Goal: Task Accomplishment & Management: Manage account settings

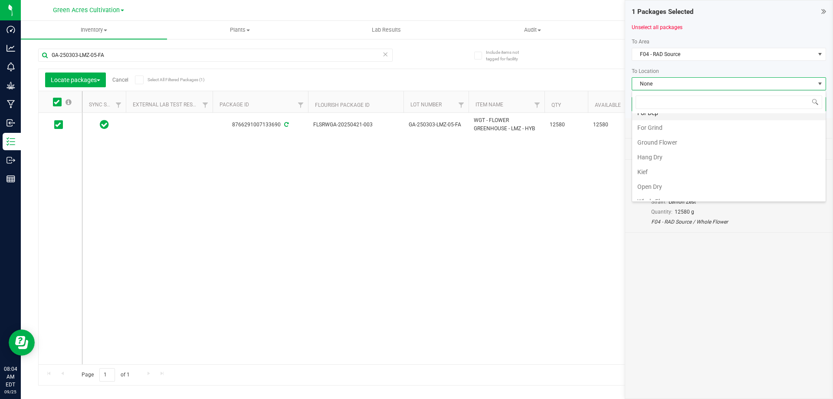
scroll to position [105, 0]
click at [543, 194] on div "8766291007133690 FLSRWGA-20250421-003 GA-250303-LMZ-05-FA WGT - FLOWER GREENHOU…" at bounding box center [448, 238] width 733 height 251
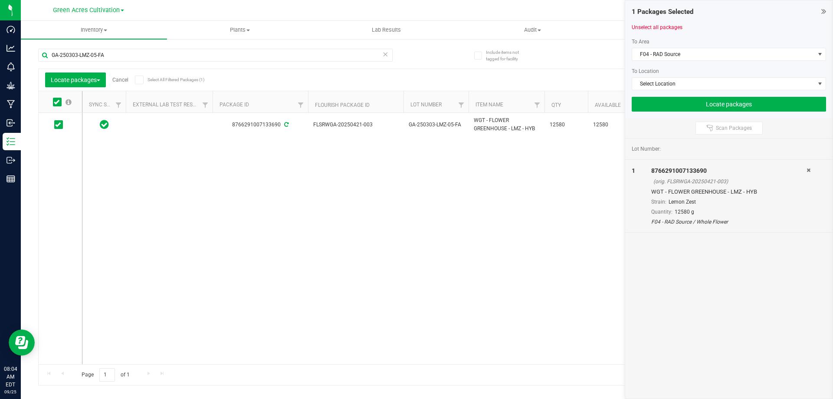
click at [123, 80] on link "Cancel" at bounding box center [120, 80] width 16 height 6
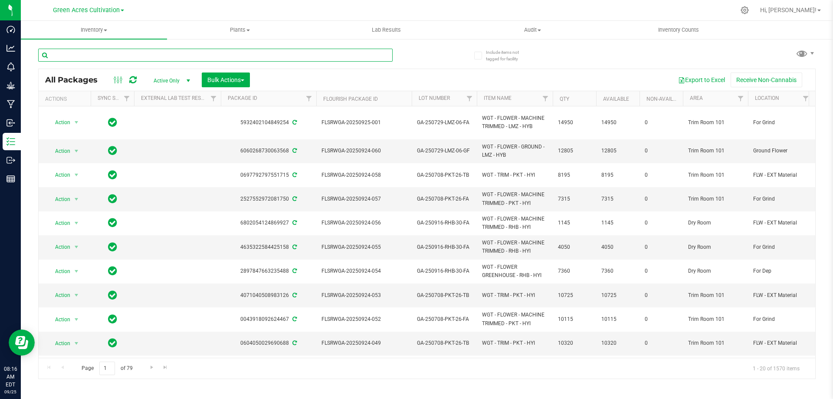
click at [151, 58] on input "text" at bounding box center [215, 55] width 355 height 13
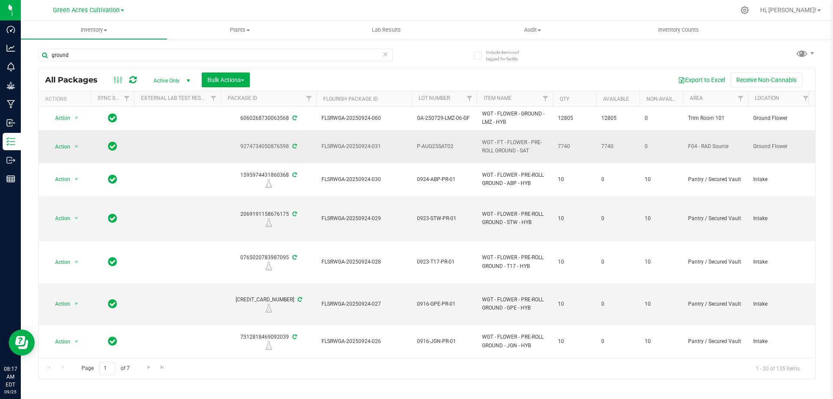
drag, startPoint x: 516, startPoint y: 150, endPoint x: 479, endPoint y: 141, distance: 37.9
click at [479, 141] on td "WGT - FT - FLOWER - PRE-ROLL GROUND - SAT" at bounding box center [515, 146] width 76 height 33
copy span "WGT - FT - FLOWER - PRE-ROLL GROUND"
drag, startPoint x: 89, startPoint y: 56, endPoint x: 32, endPoint y: 66, distance: 57.7
click at [33, 65] on div "Include items not tagged for facility ground All Packages Active Only Active On…" at bounding box center [427, 170] width 812 height 265
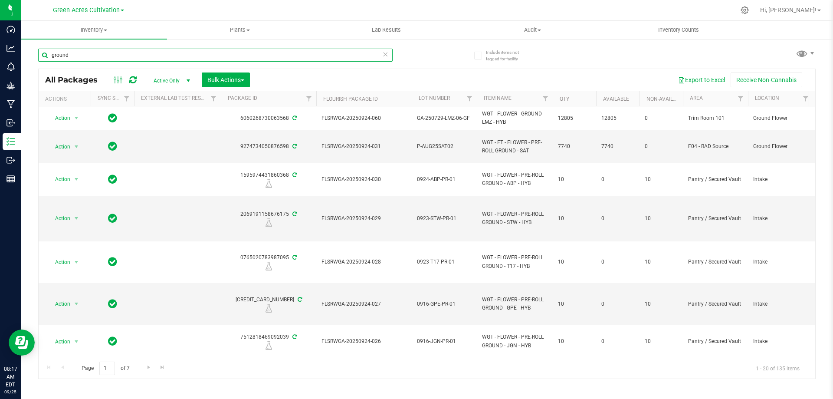
paste input "WGT - FT - FLOWER - PRE-ROLL GROUND"
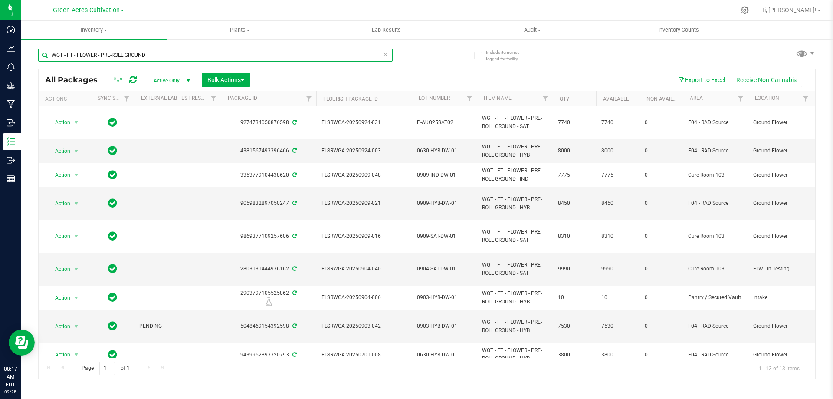
type input "WGT - FT - FLOWER - PRE-ROLL GROUND"
click at [424, 150] on span "0630-HYB-DW-01" at bounding box center [444, 151] width 55 height 8
click at [424, 150] on input "0630-HYB-DW-01" at bounding box center [442, 150] width 62 height 13
click at [424, 149] on input "0630-HYB-DW-01" at bounding box center [442, 150] width 62 height 13
click at [421, 149] on input "GA-SEP25HYB05" at bounding box center [442, 150] width 62 height 13
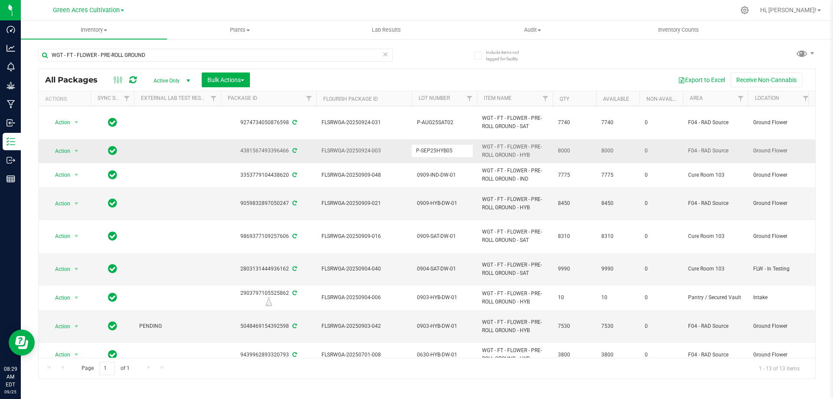
type input "P-SEP25HYB05"
click at [506, 150] on div "All Packages Active Only Active Only Lab Samples Locked All External Internal B…" at bounding box center [427, 224] width 778 height 310
click at [429, 148] on span "P-SEP25HYB05" at bounding box center [444, 151] width 55 height 8
click at [429, 148] on input "P-SEP25HYB05" at bounding box center [442, 150] width 62 height 13
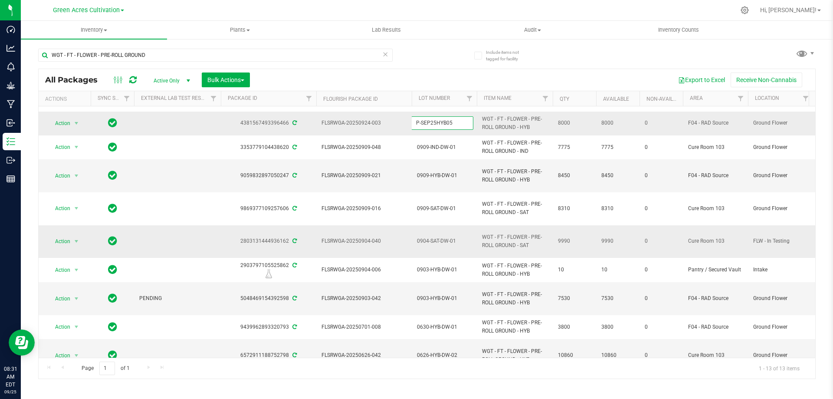
scroll to position [43, 0]
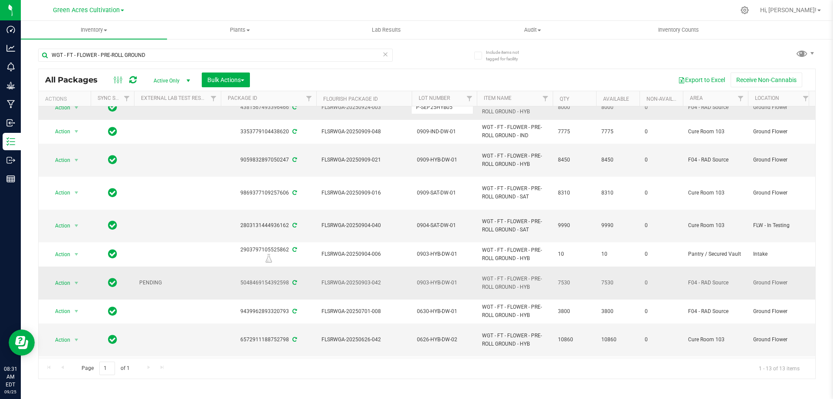
click at [444, 281] on span "0903-HYB-DW-01" at bounding box center [444, 283] width 55 height 8
click at [444, 281] on input "0903-HYB-DW-01" at bounding box center [442, 282] width 62 height 13
click at [422, 281] on input "GA-SEP25HYB06" at bounding box center [442, 282] width 62 height 13
type input "P-SEP25HYB06"
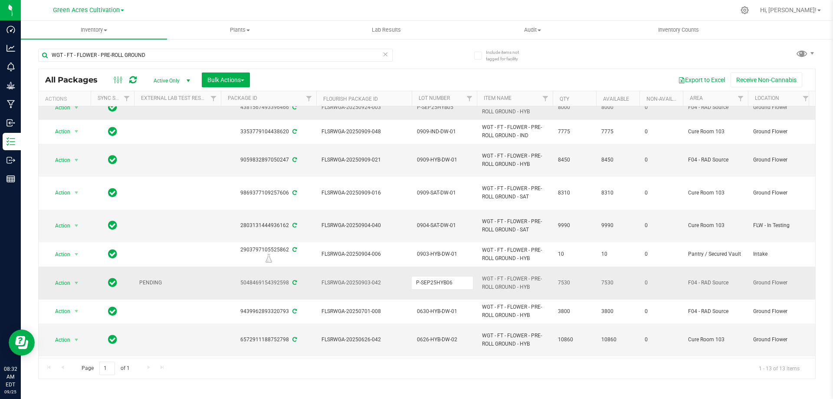
click at [520, 288] on div "All Packages Active Only Active Only Lab Samples Locked All External Internal B…" at bounding box center [427, 224] width 778 height 310
click at [424, 282] on span "P-SEP25HYB06" at bounding box center [444, 283] width 55 height 8
click at [424, 282] on input "P-SEP25HYB06" at bounding box center [442, 282] width 62 height 13
drag, startPoint x: 162, startPoint y: 53, endPoint x: 21, endPoint y: 66, distance: 141.7
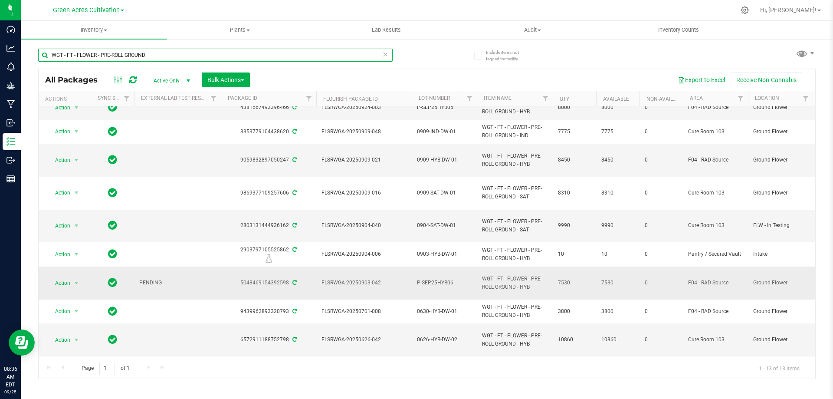
click at [21, 66] on div "Include items not tagged for facility WGT - FT - FLOWER - PRE-ROLL GROUND All P…" at bounding box center [427, 170] width 812 height 265
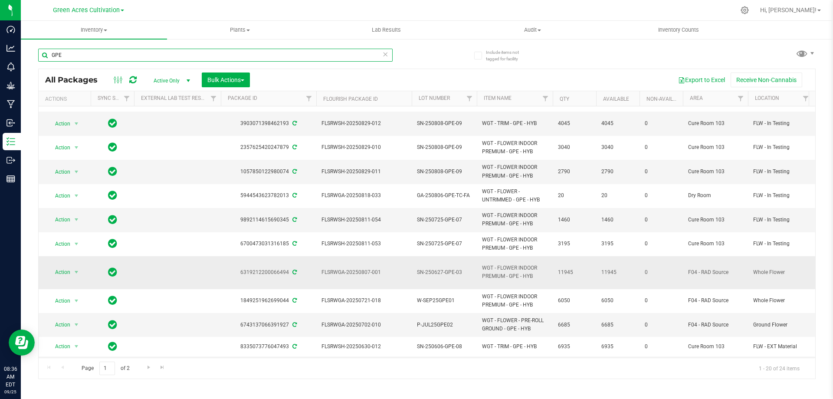
scroll to position [260, 0]
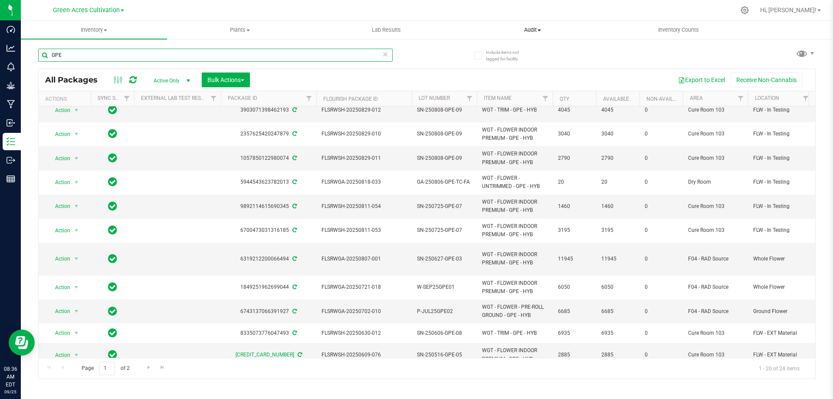
type input "GPE"
click at [449, 255] on span "SN-250627-GPE-03" at bounding box center [444, 259] width 55 height 8
click at [450, 252] on input "SN-250627-GPE-03" at bounding box center [442, 258] width 62 height 13
click at [451, 252] on input "SN-250627-GPE-03" at bounding box center [442, 258] width 62 height 13
paste input "GA-SEP25GPE02"
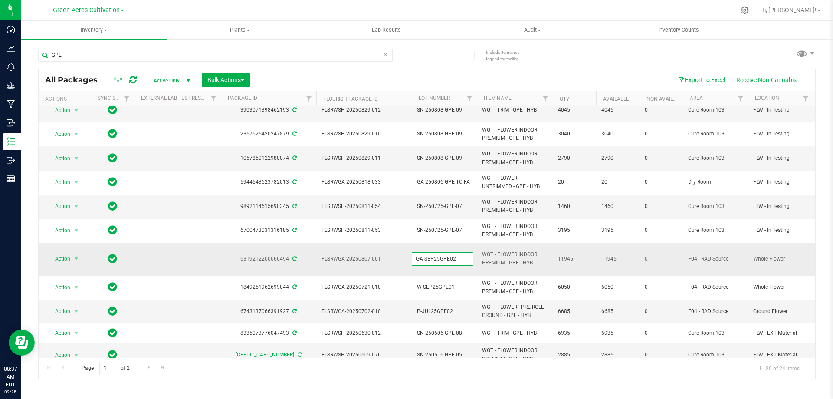
click at [423, 252] on input "GA-SEP25GPE02" at bounding box center [442, 258] width 62 height 13
type input "W-SEP25GPE02"
click at [523, 250] on div "All Packages Active Only Active Only Lab Samples Locked All External Internal B…" at bounding box center [427, 224] width 778 height 310
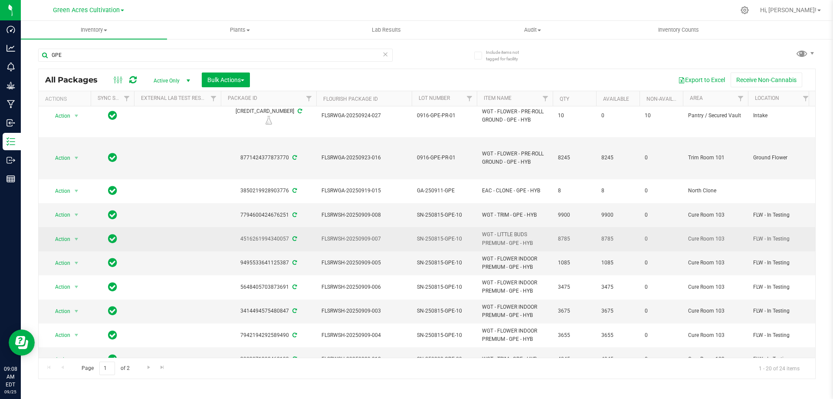
scroll to position [0, 0]
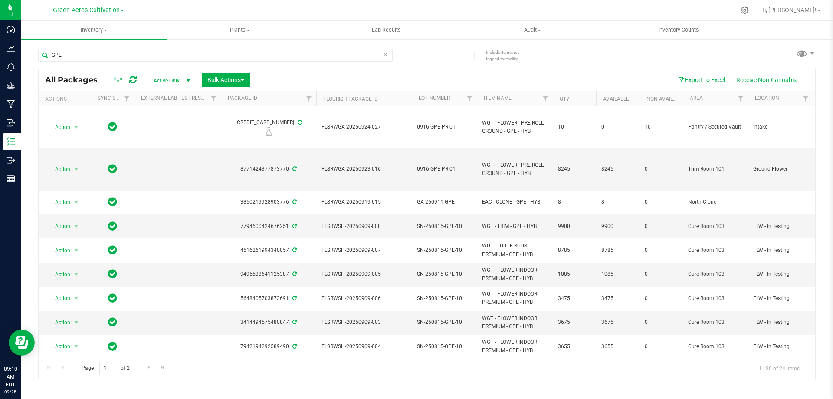
click at [431, 56] on div "GPE All Packages Active Only Active Only Lab Samples Locked All External Intern…" at bounding box center [427, 209] width 778 height 339
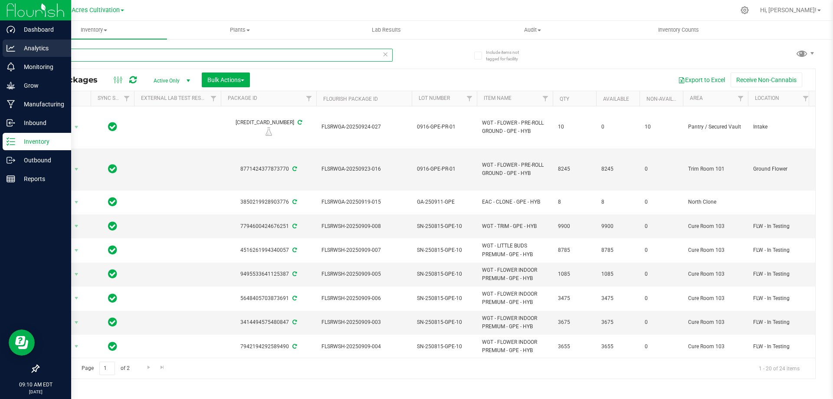
drag, startPoint x: 93, startPoint y: 59, endPoint x: 15, endPoint y: 52, distance: 78.0
click at [15, 52] on div "Dashboard Analytics Monitoring Grow Manufacturing Inbound Inventory Outbound Re…" at bounding box center [416, 199] width 833 height 399
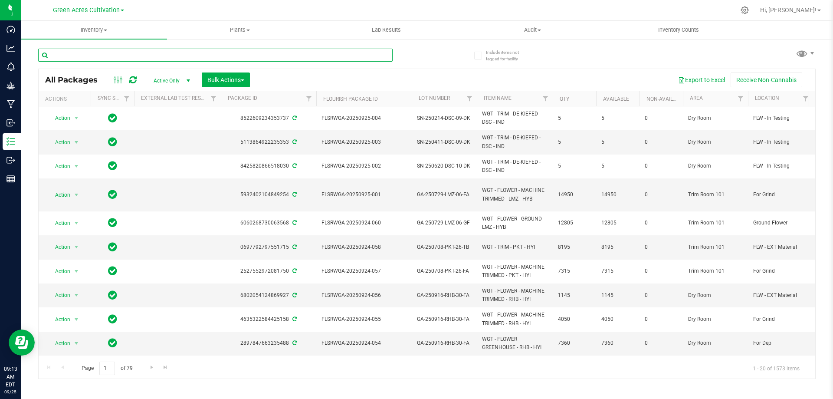
click at [51, 55] on input "text" at bounding box center [215, 55] width 355 height 13
click at [434, 46] on div "All Packages Active Only Active Only Lab Samples Locked All External Internal B…" at bounding box center [427, 209] width 778 height 339
click at [191, 53] on input "text" at bounding box center [215, 55] width 355 height 13
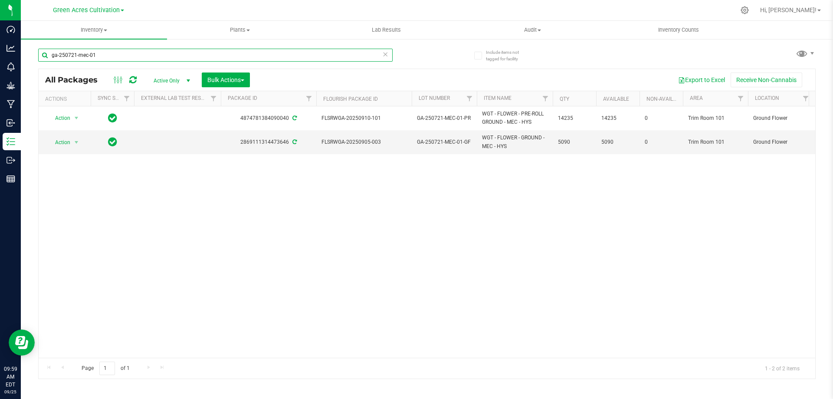
type input "ga-250721-mec-01"
click at [187, 81] on span "select" at bounding box center [188, 80] width 7 height 7
click at [164, 128] on li "All" at bounding box center [169, 133] width 47 height 13
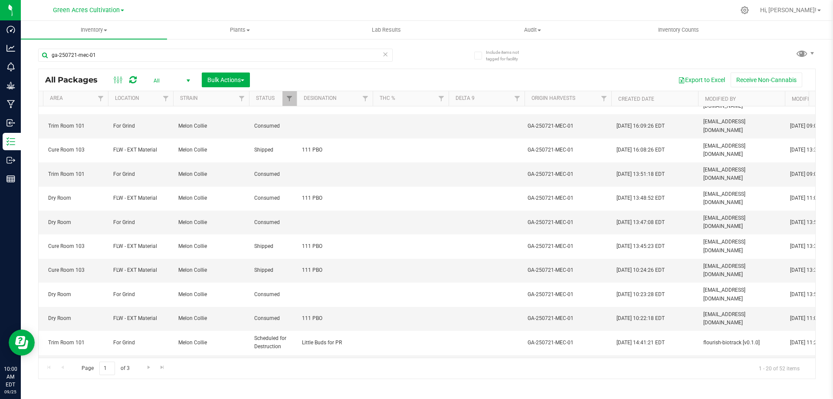
scroll to position [130, 707]
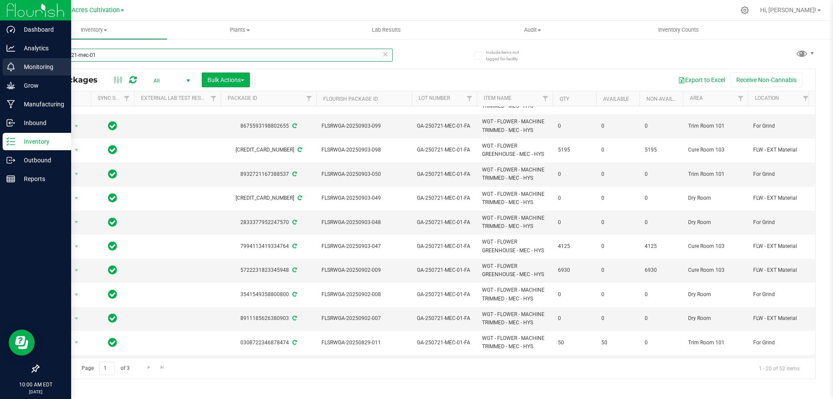
drag, startPoint x: 102, startPoint y: 54, endPoint x: 0, endPoint y: 73, distance: 103.8
click at [0, 73] on div "Dashboard Analytics Monitoring Grow Manufacturing Inbound Inventory Outbound Re…" at bounding box center [416, 199] width 833 height 399
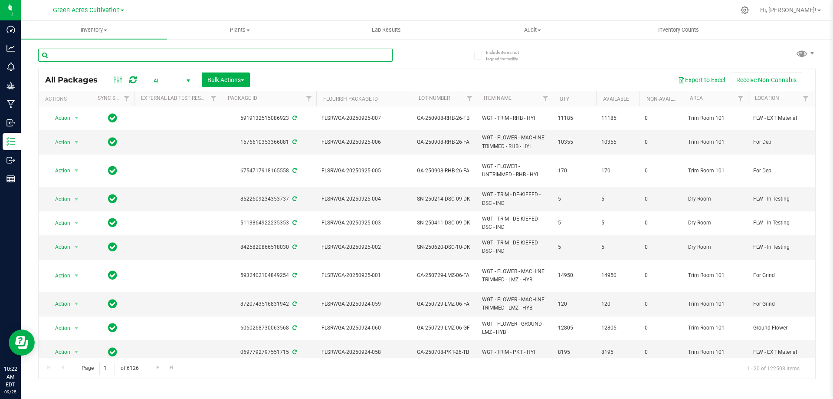
click at [215, 55] on input "text" at bounding box center [215, 55] width 355 height 13
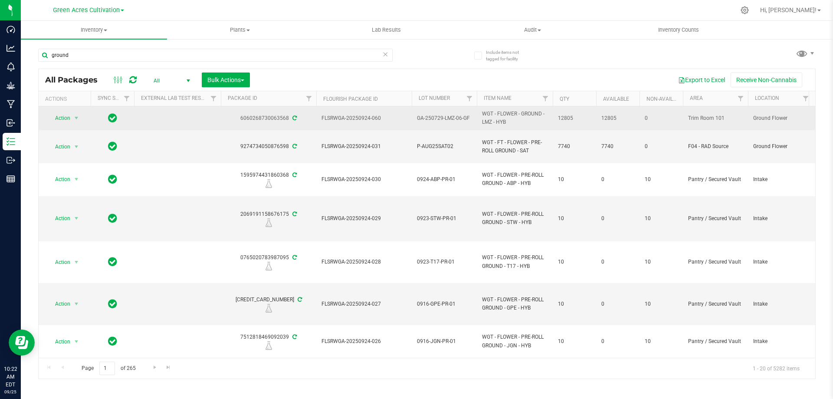
drag, startPoint x: 539, startPoint y: 113, endPoint x: 495, endPoint y: 119, distance: 44.2
click at [495, 119] on span "WGT - FLOWER - GROUND - LMZ - HYB" at bounding box center [515, 118] width 66 height 16
click at [539, 111] on span "WGT - FLOWER - GROUND - LMZ - HYB" at bounding box center [515, 118] width 66 height 16
drag, startPoint x: 543, startPoint y: 112, endPoint x: 474, endPoint y: 117, distance: 69.1
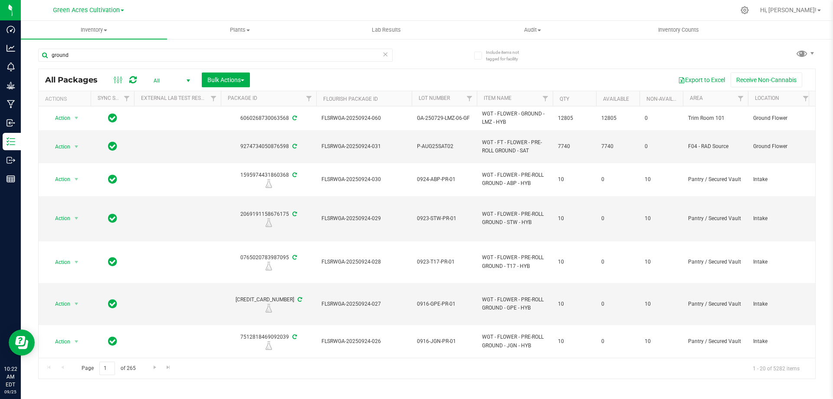
copy tr "WGT - FLOWER - GROUND"
drag, startPoint x: 83, startPoint y: 54, endPoint x: 24, endPoint y: 56, distance: 59.1
click at [24, 56] on div "Include items not tagged for facility ground All Packages All Active Only Lab S…" at bounding box center [427, 170] width 812 height 265
paste input "WGT - FLOWER - GROUND"
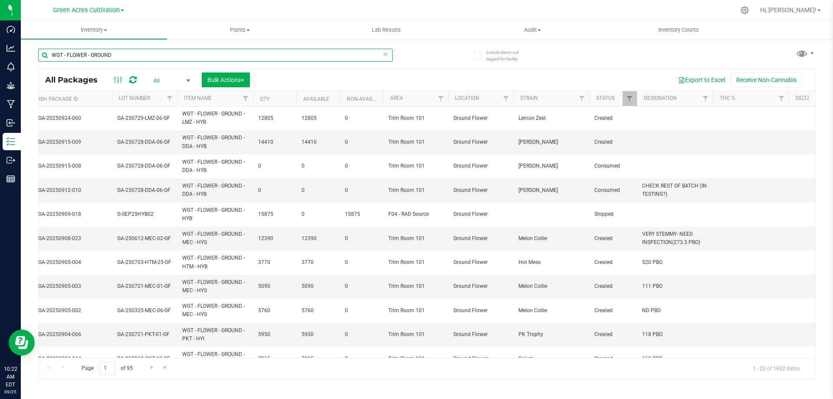
scroll to position [0, 355]
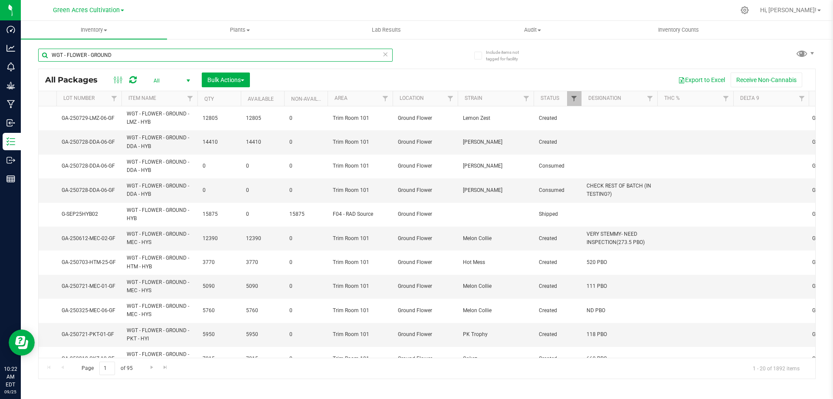
type input "WGT - FLOWER - GROUND"
click at [576, 96] on span "Filter" at bounding box center [574, 98] width 7 height 7
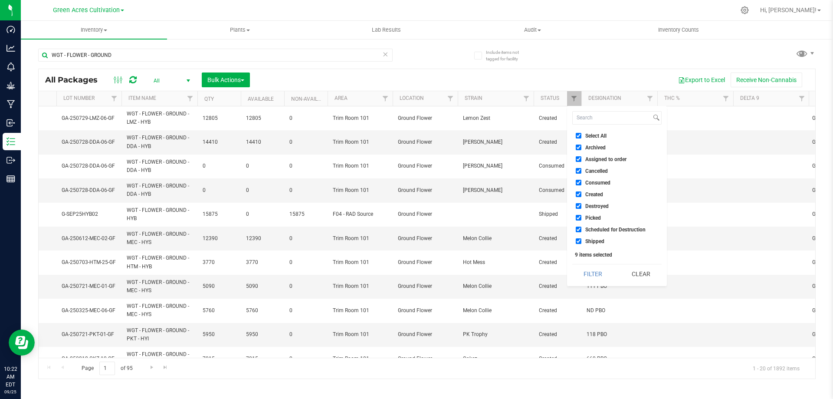
click at [579, 136] on input "Select All" at bounding box center [579, 136] width 6 height 6
checkbox input "false"
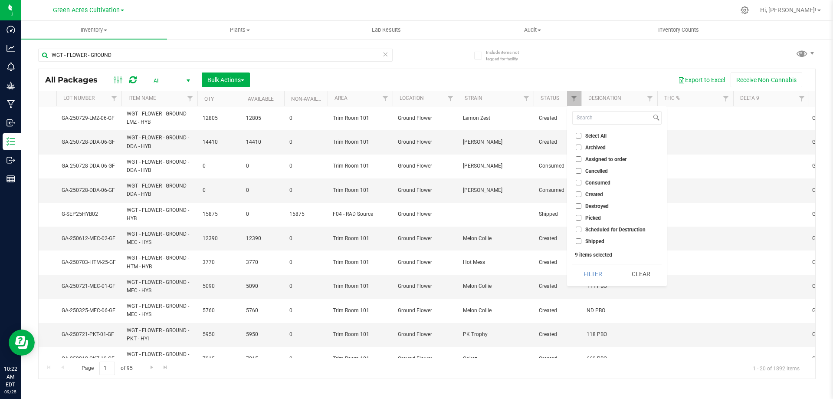
checkbox input "false"
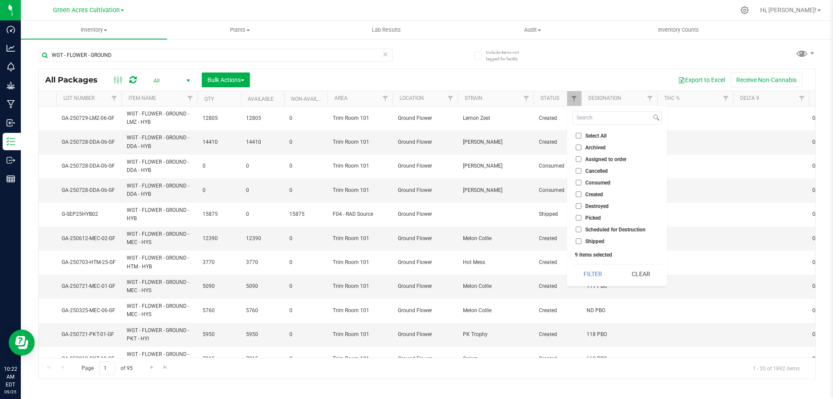
checkbox input "false"
click at [579, 191] on input "Created" at bounding box center [579, 194] width 6 height 6
checkbox input "true"
click at [598, 280] on button "Filter" at bounding box center [593, 273] width 42 height 19
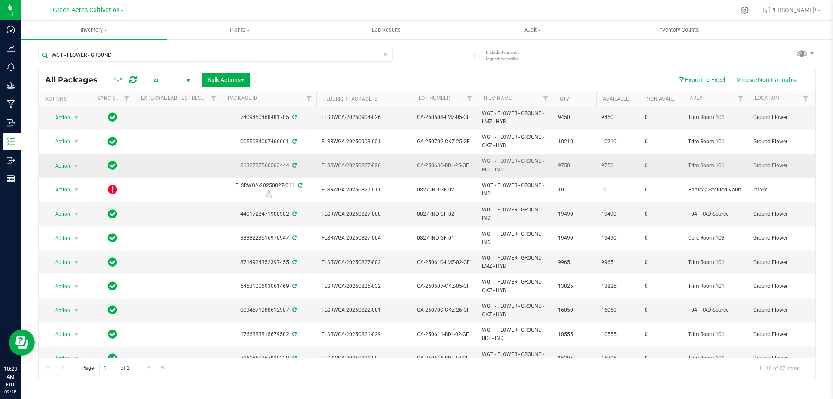
scroll to position [236, 0]
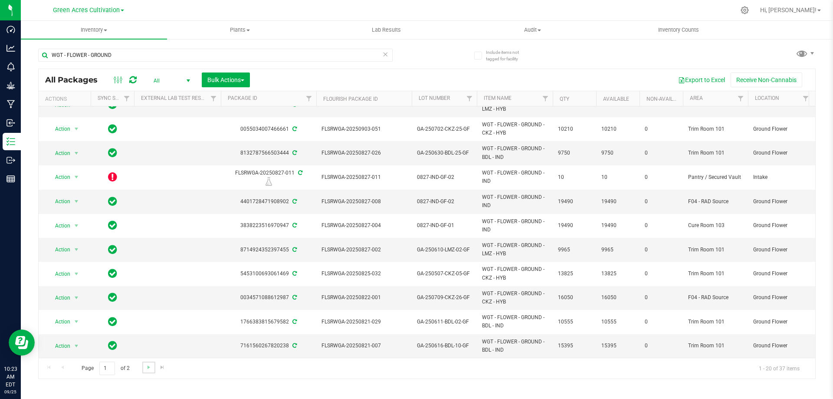
click at [146, 371] on link "Go to the next page" at bounding box center [148, 368] width 13 height 12
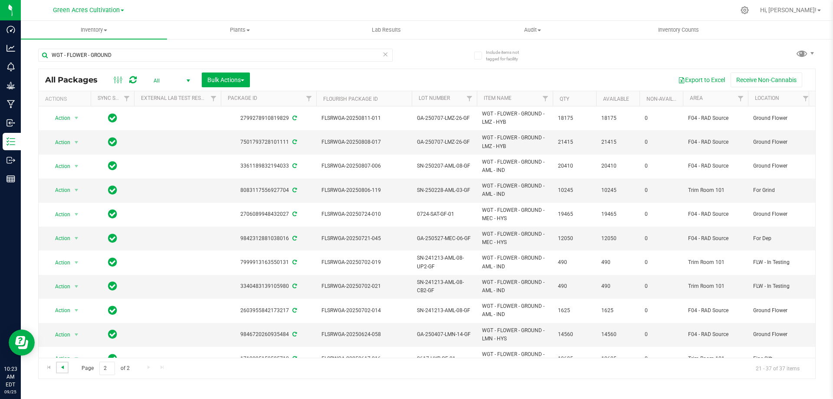
click at [62, 368] on span "Go to the previous page" at bounding box center [62, 367] width 7 height 7
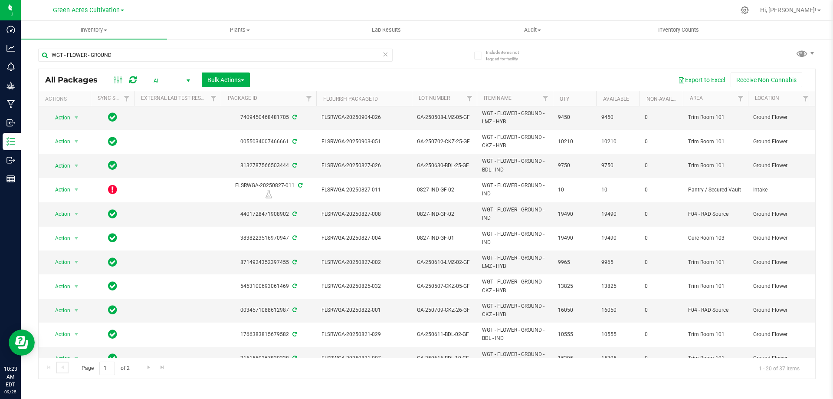
scroll to position [236, 0]
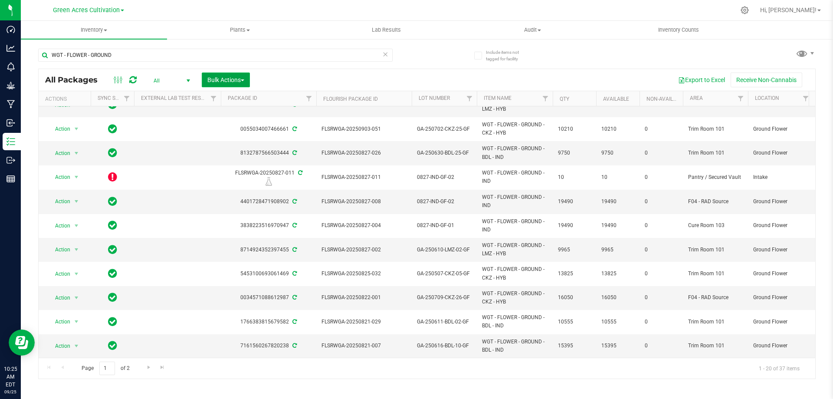
click at [247, 81] on button "Bulk Actions" at bounding box center [226, 79] width 48 height 15
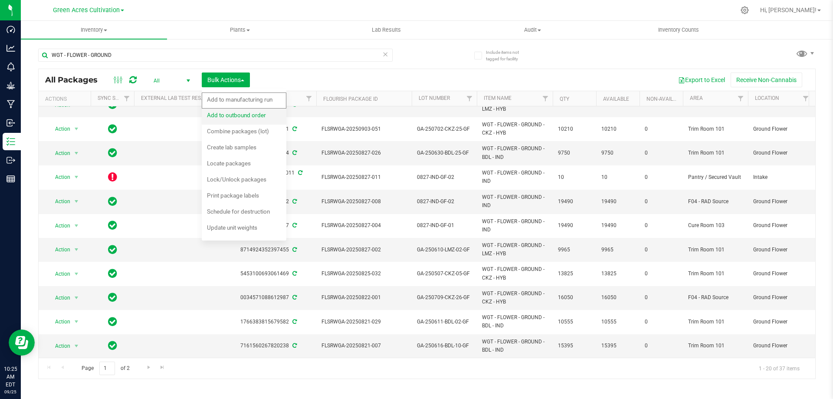
click at [240, 118] on span "Add to outbound order" at bounding box center [236, 115] width 59 height 7
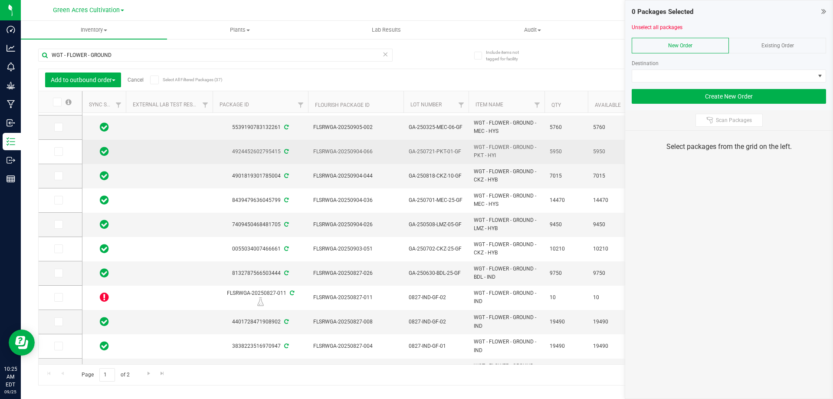
scroll to position [208, 0]
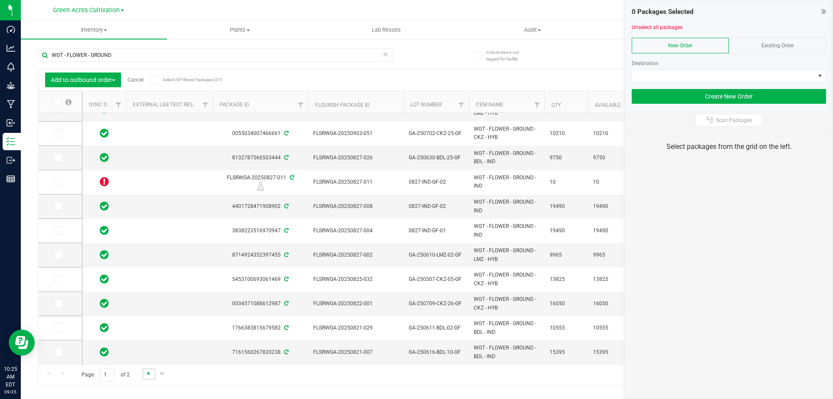
click at [145, 372] on span "Go to the next page" at bounding box center [148, 373] width 7 height 7
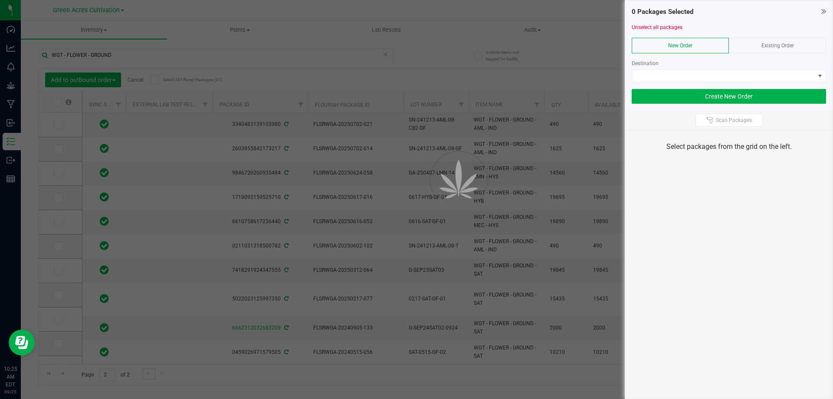
scroll to position [0, 0]
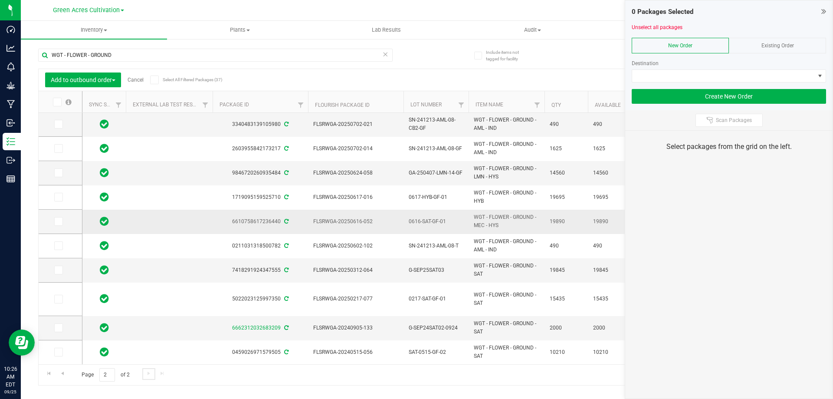
scroll to position [177, 0]
click at [59, 270] on icon at bounding box center [58, 270] width 6 height 0
click at [0, 0] on input "checkbox" at bounding box center [0, 0] width 0 height 0
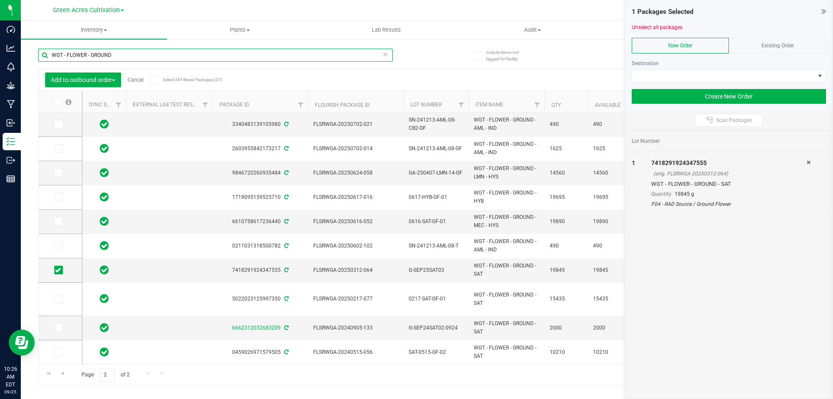
drag, startPoint x: 131, startPoint y: 58, endPoint x: 27, endPoint y: 67, distance: 104.6
click at [27, 67] on div "Include items not tagged for facility WGT - FLOWER - GROUND Add to outbound ord…" at bounding box center [427, 170] width 812 height 265
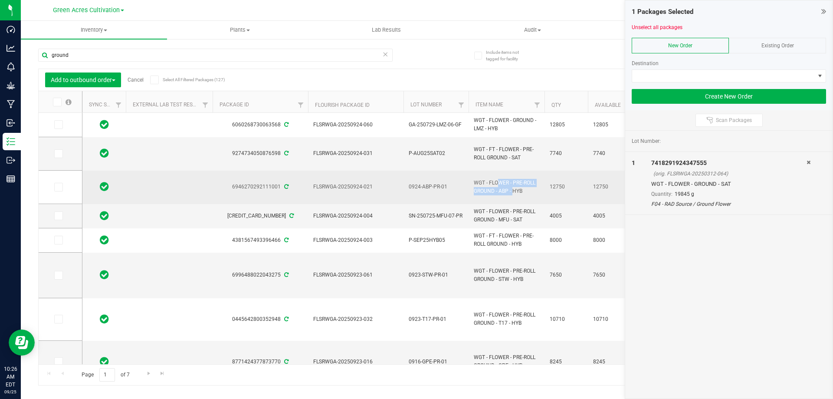
drag, startPoint x: 493, startPoint y: 191, endPoint x: 474, endPoint y: 180, distance: 22.9
click at [474, 180] on td "WGT - FLOWER - PRE-ROLL GROUND - ABP - HYB" at bounding box center [507, 187] width 76 height 33
copy span "WGT - FLOWER - PRE-ROLL GROUND"
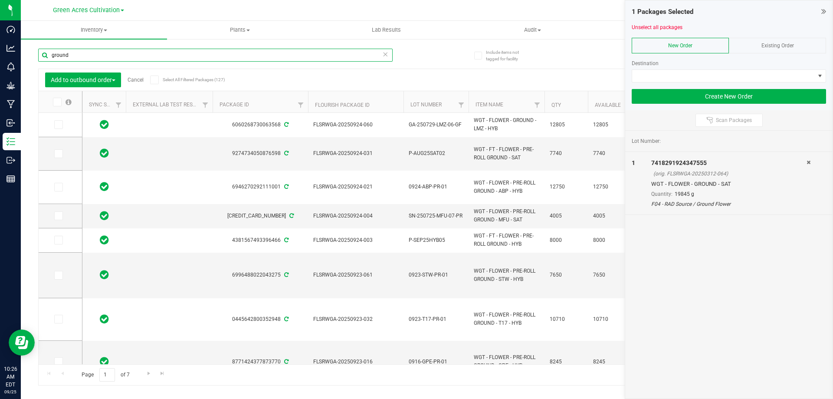
drag, startPoint x: 95, startPoint y: 56, endPoint x: 30, endPoint y: 54, distance: 66.0
click at [30, 54] on div "Include items not tagged for facility ground Add to outbound order Cancel Selec…" at bounding box center [427, 170] width 812 height 265
paste input "WGT - FLOWER - PRE-ROLL GROUND"
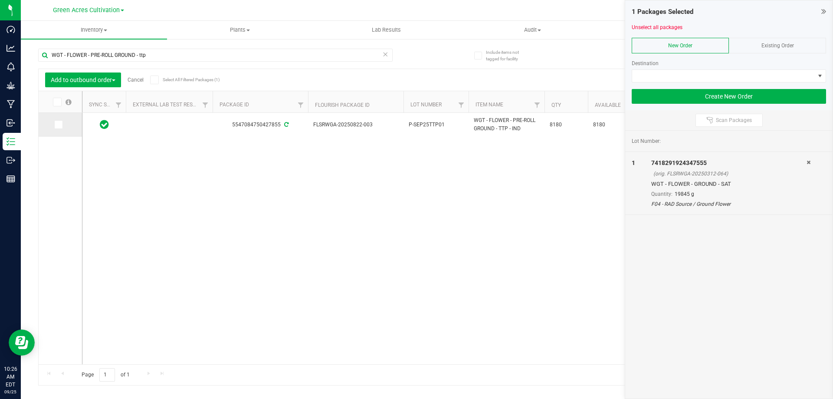
click at [56, 125] on icon at bounding box center [58, 125] width 6 height 0
click at [0, 0] on input "checkbox" at bounding box center [0, 0] width 0 height 0
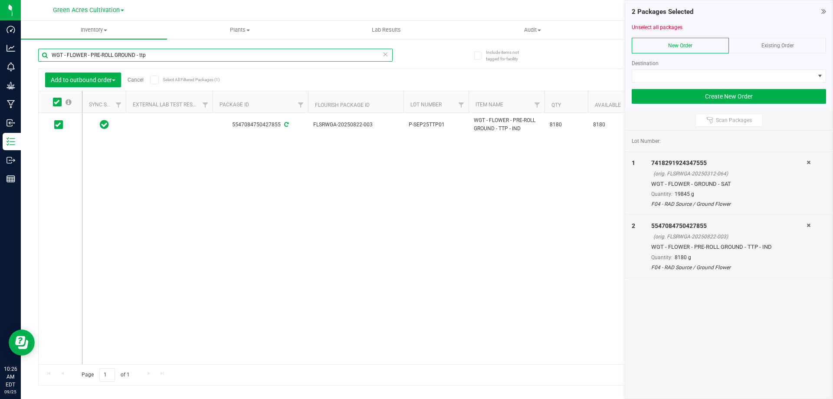
click at [154, 60] on input "WGT - FLOWER - PRE-ROLL GROUND - ttp" at bounding box center [215, 55] width 355 height 13
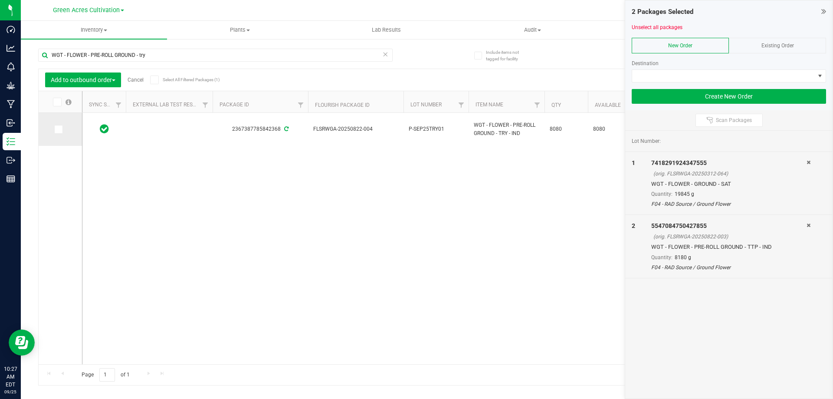
click at [58, 129] on icon at bounding box center [58, 129] width 6 height 0
click at [0, 0] on input "checkbox" at bounding box center [0, 0] width 0 height 0
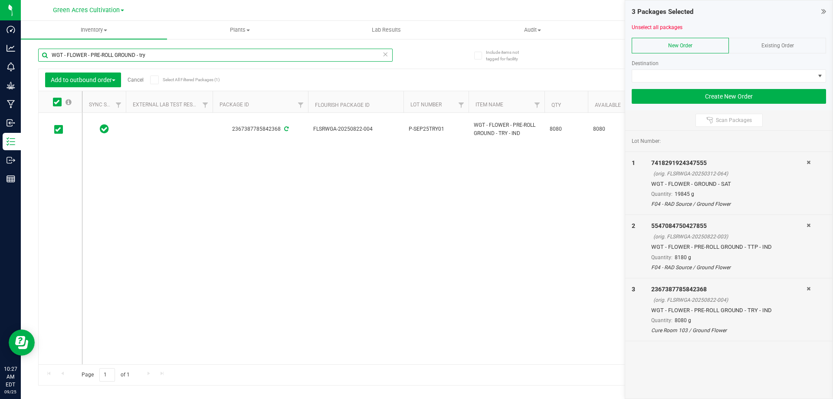
click at [156, 58] on input "WGT - FLOWER - PRE-ROLL GROUND - try" at bounding box center [215, 55] width 355 height 13
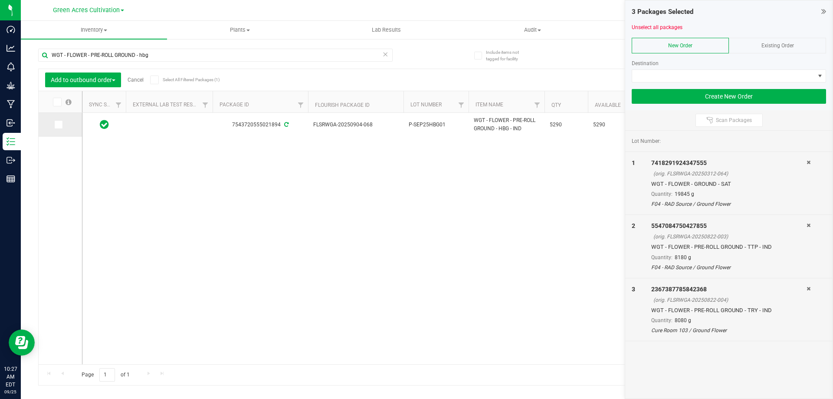
click at [57, 125] on icon at bounding box center [58, 125] width 6 height 0
click at [0, 0] on input "checkbox" at bounding box center [0, 0] width 0 height 0
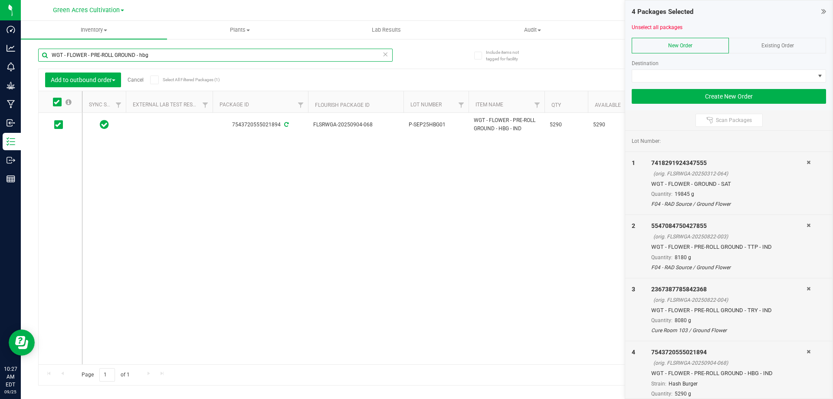
click at [190, 58] on input "WGT - FLOWER - PRE-ROLL GROUND - hbg" at bounding box center [215, 55] width 355 height 13
click at [60, 125] on icon at bounding box center [58, 125] width 6 height 0
click at [0, 0] on input "checkbox" at bounding box center [0, 0] width 0 height 0
click at [158, 50] on input "WGT - FLOWER - PRE-ROLL GROUND - mbl" at bounding box center [215, 55] width 355 height 13
click at [57, 125] on icon at bounding box center [58, 125] width 6 height 0
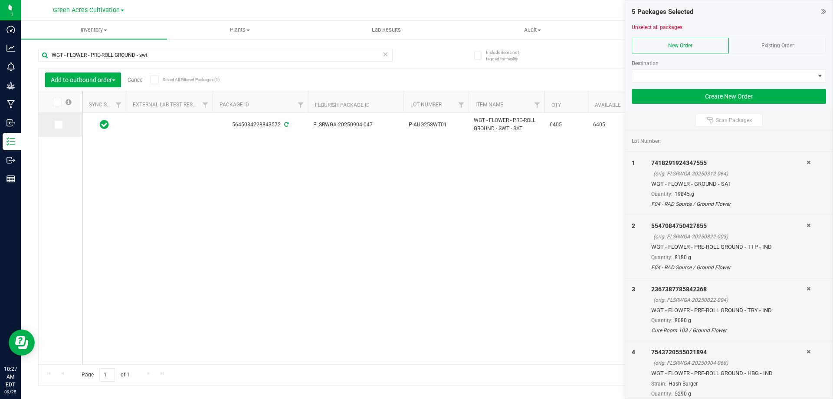
click at [0, 0] on input "checkbox" at bounding box center [0, 0] width 0 height 0
click at [149, 56] on input "WGT - FLOWER - PRE-ROLL GROUND - swt" at bounding box center [215, 55] width 355 height 13
click at [57, 125] on icon at bounding box center [58, 125] width 6 height 0
click at [0, 0] on input "checkbox" at bounding box center [0, 0] width 0 height 0
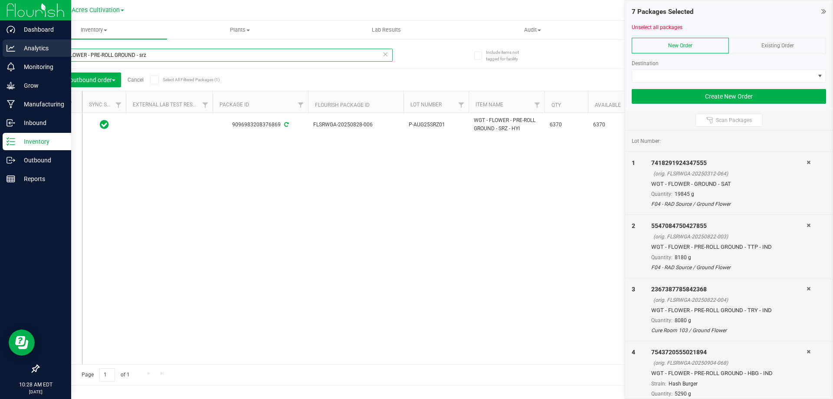
drag, startPoint x: 165, startPoint y: 58, endPoint x: 15, endPoint y: 57, distance: 149.7
click at [15, 57] on div "Dashboard Analytics Monitoring Grow Manufacturing Inbound Inventory Outbound Re…" at bounding box center [416, 199] width 833 height 399
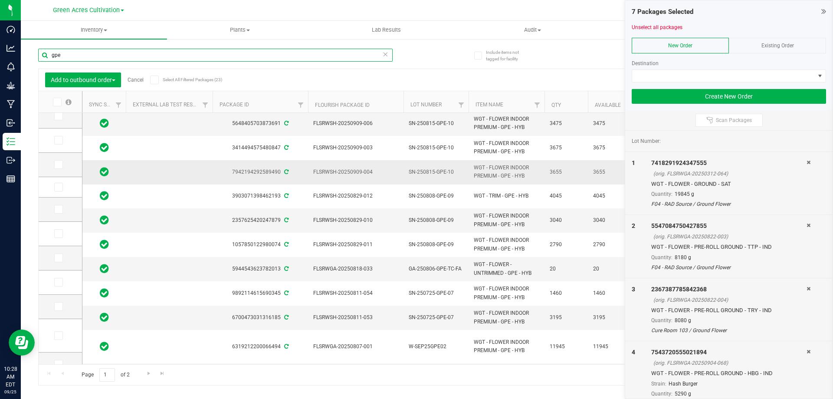
scroll to position [173, 0]
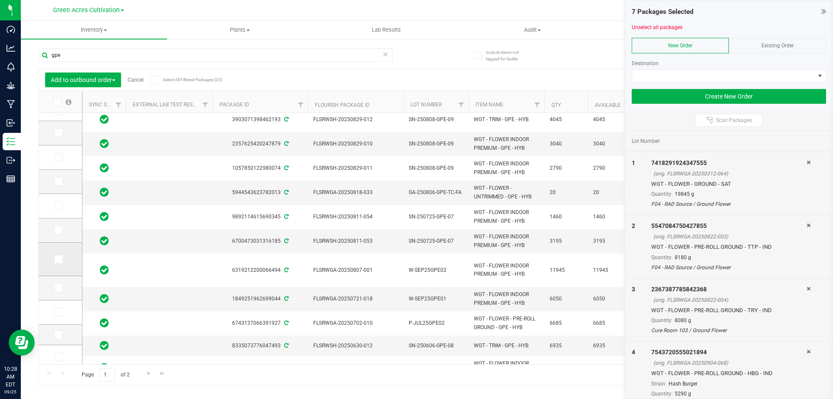
click at [58, 262] on span at bounding box center [58, 259] width 9 height 9
click at [60, 259] on icon at bounding box center [58, 259] width 6 height 0
click at [0, 0] on input "checkbox" at bounding box center [0, 0] width 0 height 0
click at [58, 288] on icon at bounding box center [58, 288] width 6 height 0
click at [0, 0] on input "checkbox" at bounding box center [0, 0] width 0 height 0
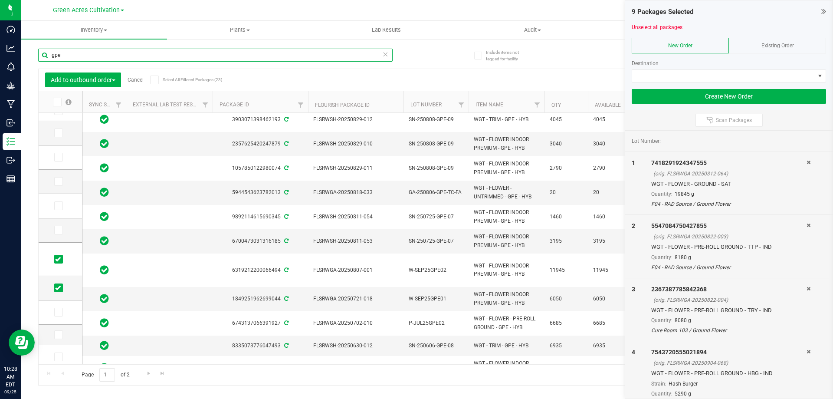
drag, startPoint x: 96, startPoint y: 55, endPoint x: 43, endPoint y: 53, distance: 53.9
click at [43, 53] on input "gpe" at bounding box center [215, 55] width 355 height 13
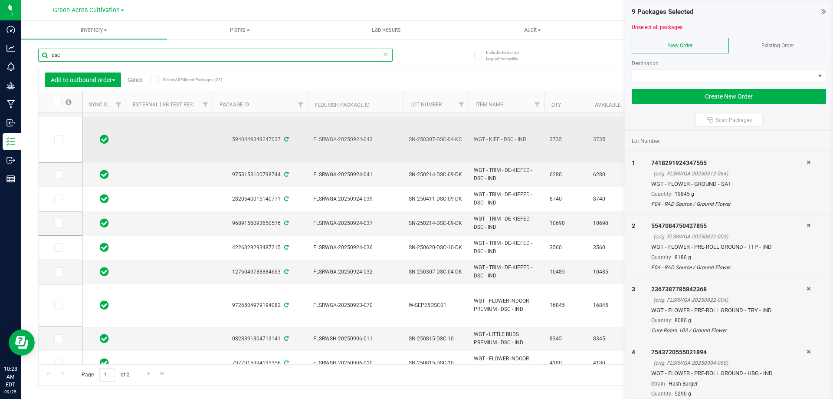
scroll to position [109, 0]
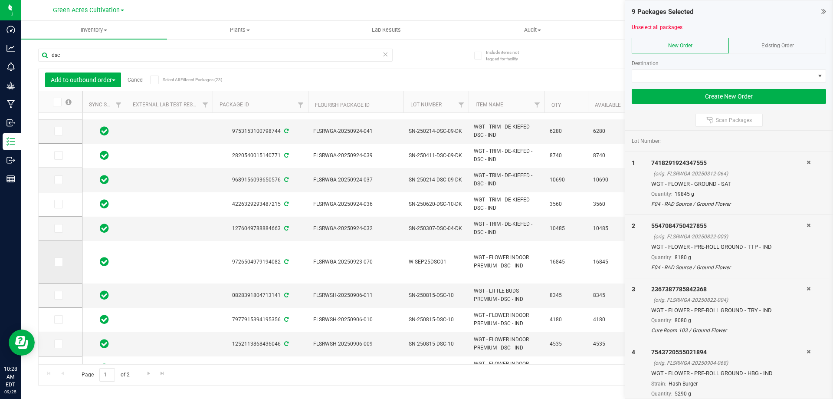
click at [56, 262] on icon at bounding box center [58, 262] width 6 height 0
click at [0, 0] on input "checkbox" at bounding box center [0, 0] width 0 height 0
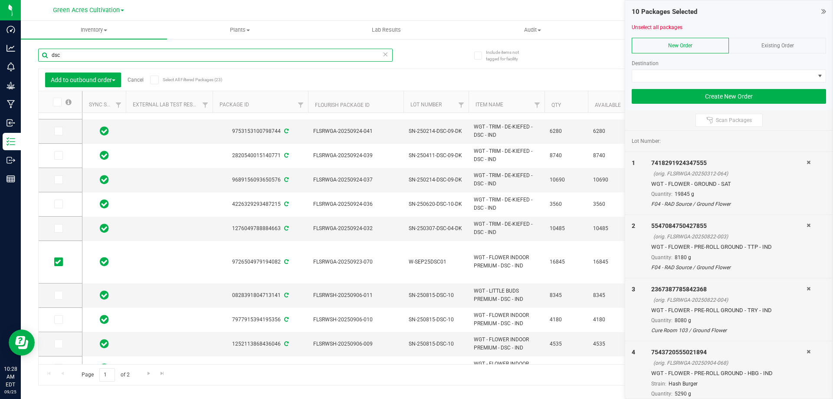
drag, startPoint x: 83, startPoint y: 55, endPoint x: 23, endPoint y: 57, distance: 59.5
click at [23, 57] on div "Include items not tagged for facility dsc Add to outbound order Cancel Select A…" at bounding box center [427, 170] width 812 height 265
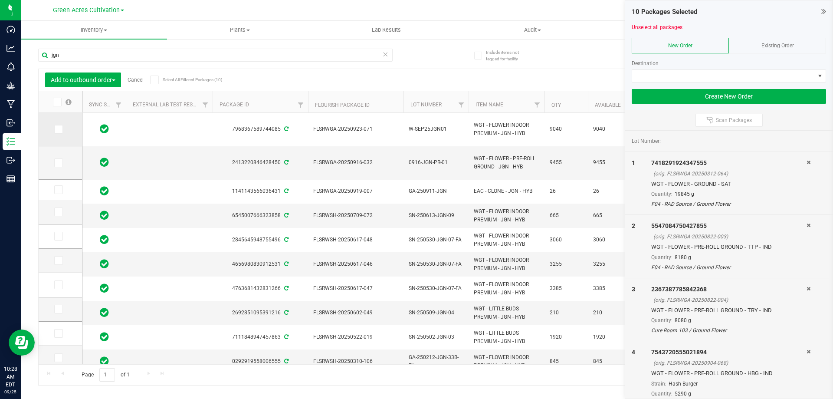
click at [60, 129] on icon at bounding box center [58, 129] width 6 height 0
click at [0, 0] on input "checkbox" at bounding box center [0, 0] width 0 height 0
drag, startPoint x: 83, startPoint y: 51, endPoint x: 37, endPoint y: 57, distance: 46.3
click at [37, 57] on div "Include items not tagged for facility jgn Add to outbound order Cancel Select A…" at bounding box center [427, 170] width 812 height 265
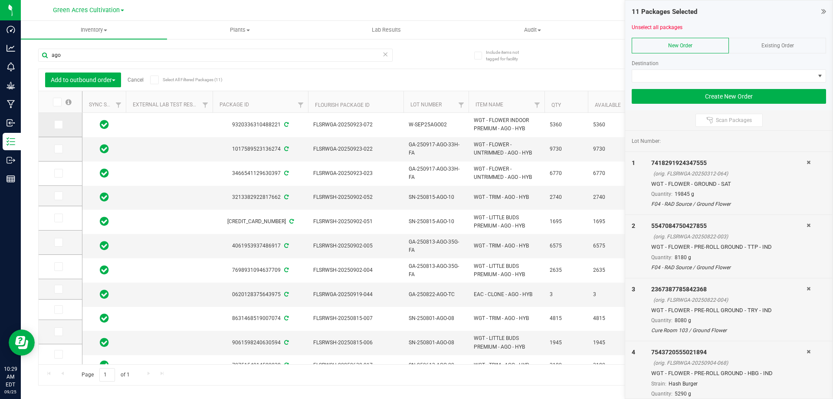
click at [57, 125] on icon at bounding box center [58, 125] width 6 height 0
click at [0, 0] on input "checkbox" at bounding box center [0, 0] width 0 height 0
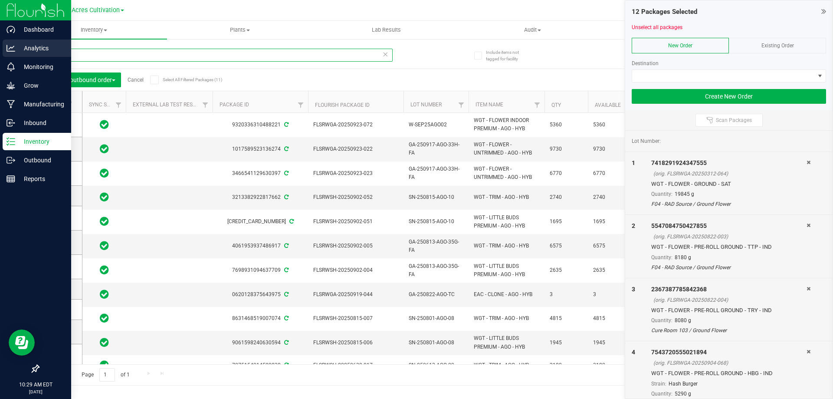
drag, startPoint x: 88, startPoint y: 57, endPoint x: 15, endPoint y: 54, distance: 73.4
click at [15, 54] on div "Dashboard Analytics Monitoring Grow Manufacturing Inbound Inventory Outbound Re…" at bounding box center [416, 199] width 833 height 399
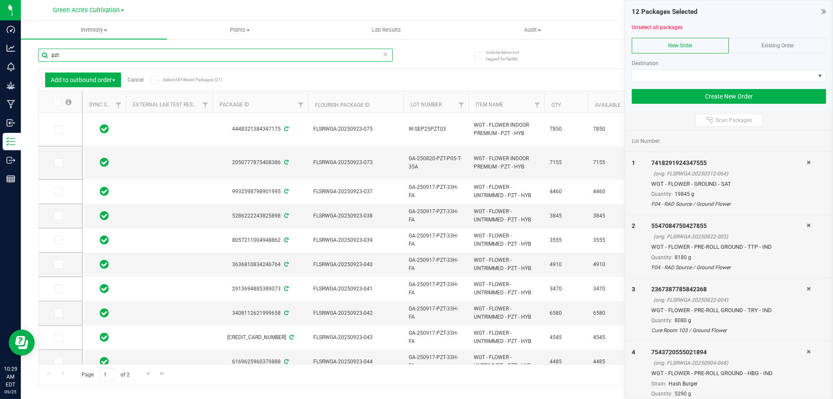
type input "pzt"
click at [58, 129] on icon at bounding box center [58, 129] width 6 height 0
click at [0, 0] on input "checkbox" at bounding box center [0, 0] width 0 height 0
click at [432, 157] on span "GA-250820-PZT-P05-T-35A" at bounding box center [436, 163] width 55 height 16
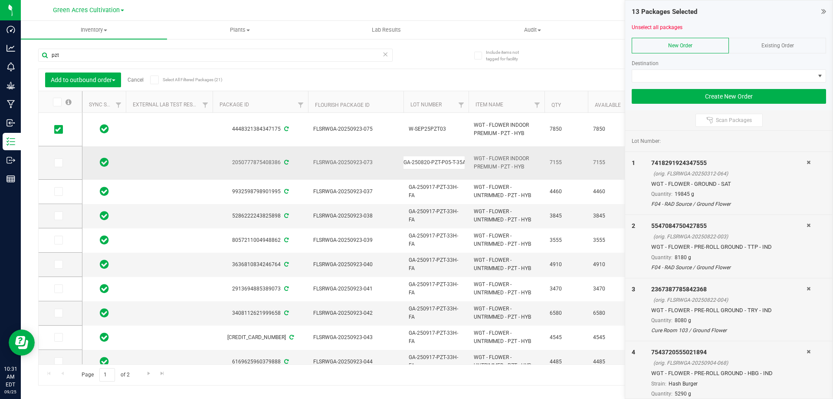
click at [432, 157] on input "GA-250820-PZT-P05-T-35A" at bounding box center [434, 162] width 62 height 13
click at [291, 364] on div "Page 1 of 2 1 - 20 of 21 items" at bounding box center [427, 374] width 777 height 21
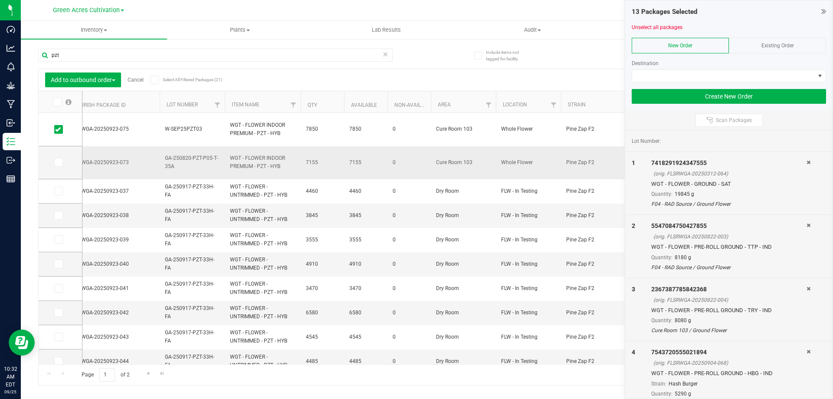
scroll to position [0, 253]
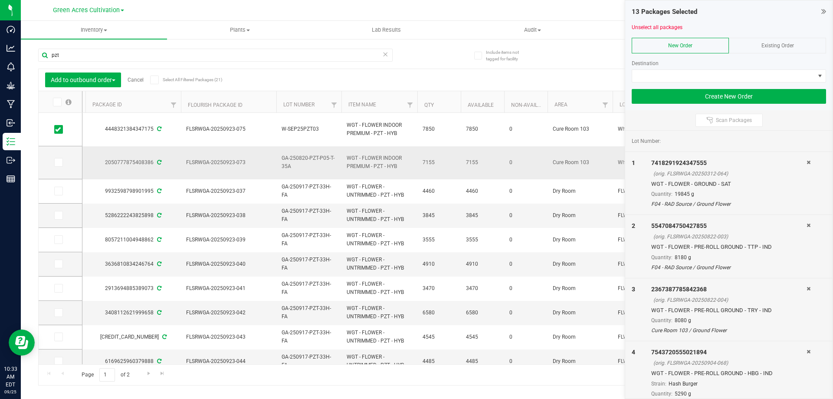
click at [319, 155] on span "GA-250820-PZT-P05-T-35A" at bounding box center [309, 162] width 55 height 16
click at [319, 156] on input "GA-250820-PZT-P05-T-35A" at bounding box center [307, 162] width 62 height 13
click at [286, 161] on input "GA-SEP25PZT04" at bounding box center [307, 162] width 62 height 13
type input "W-SEP25PZT04"
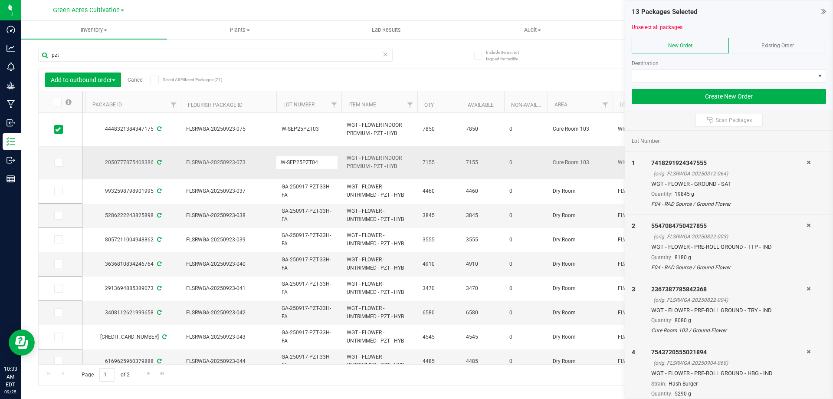
click at [379, 161] on div "Add to outbound order Cancel Select All Filtered Packages (21) Add to manufactu…" at bounding box center [427, 227] width 778 height 317
click at [301, 161] on span "W-SEP25PZT04" at bounding box center [309, 162] width 55 height 8
click at [301, 161] on input "W-SEP25PZT04" at bounding box center [307, 162] width 62 height 13
drag, startPoint x: 317, startPoint y: 164, endPoint x: 301, endPoint y: 161, distance: 16.9
click at [301, 161] on input "W-SEP25PZT04" at bounding box center [307, 162] width 62 height 13
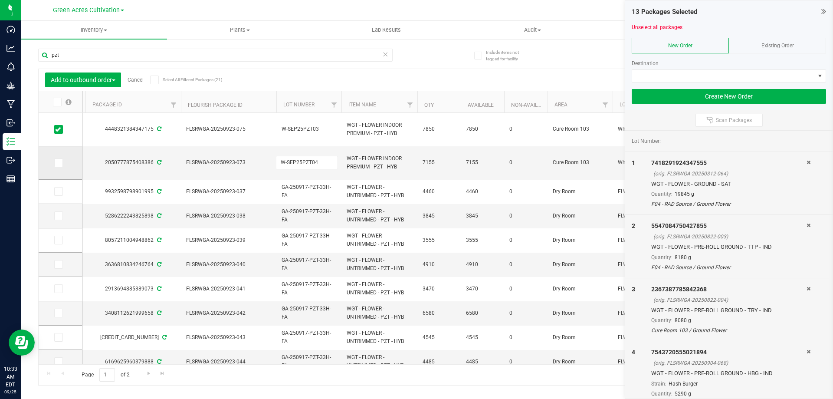
click at [60, 163] on icon at bounding box center [58, 163] width 6 height 0
click at [0, 0] on input "checkbox" at bounding box center [0, 0] width 0 height 0
drag, startPoint x: 72, startPoint y: 59, endPoint x: 25, endPoint y: 64, distance: 47.6
click at [25, 64] on div "Include items not tagged for facility pzt Add to outbound order Cancel Select A…" at bounding box center [427, 170] width 812 height 265
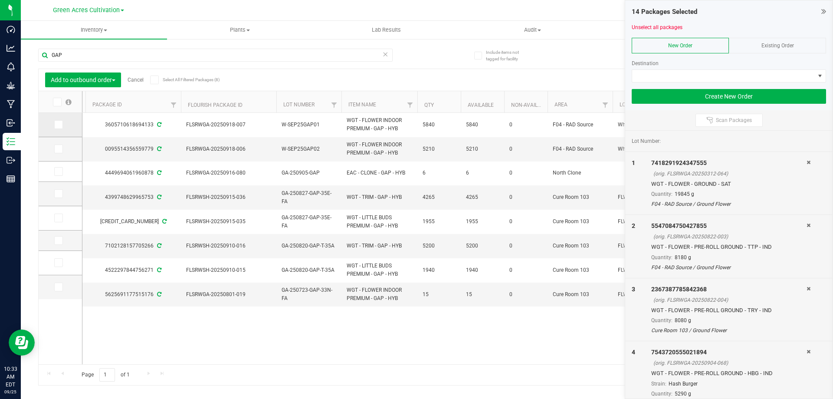
click at [61, 123] on span at bounding box center [58, 124] width 9 height 9
click at [0, 0] on input "checkbox" at bounding box center [0, 0] width 0 height 0
click at [58, 149] on icon at bounding box center [58, 149] width 6 height 0
click at [0, 0] on input "checkbox" at bounding box center [0, 0] width 0 height 0
drag, startPoint x: 93, startPoint y: 59, endPoint x: 26, endPoint y: 50, distance: 67.5
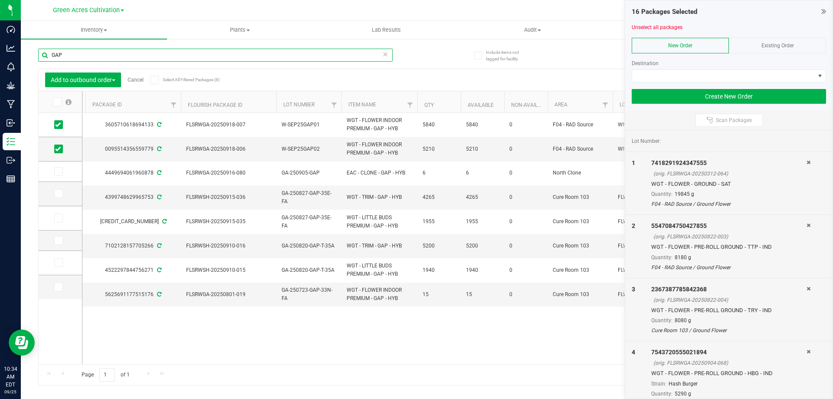
click at [26, 50] on div "Include items not tagged for facility GAP Add to outbound order Cancel Select A…" at bounding box center [427, 170] width 812 height 265
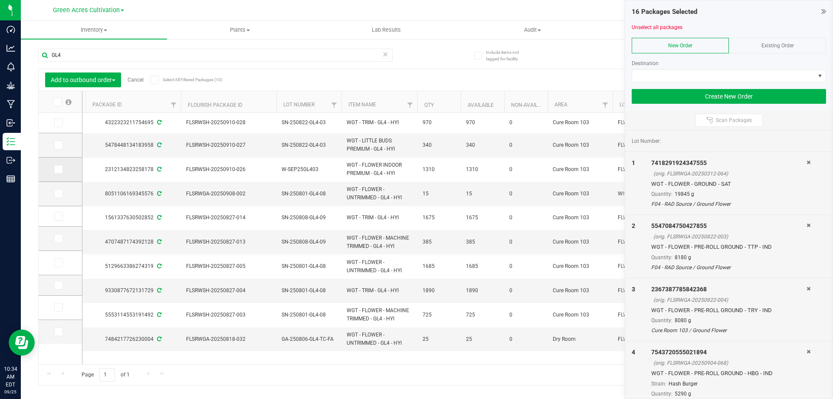
click at [57, 169] on icon at bounding box center [58, 169] width 6 height 0
click at [0, 0] on input "checkbox" at bounding box center [0, 0] width 0 height 0
drag, startPoint x: 63, startPoint y: 53, endPoint x: 22, endPoint y: 53, distance: 40.8
click at [22, 53] on div "Include items not tagged for facility GL4 Add to outbound order Cancel Select A…" at bounding box center [427, 170] width 812 height 265
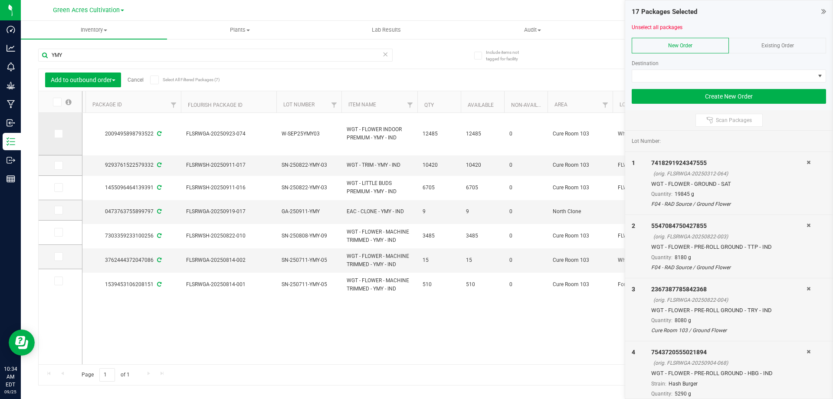
click at [58, 134] on icon at bounding box center [58, 134] width 6 height 0
click at [0, 0] on input "checkbox" at bounding box center [0, 0] width 0 height 0
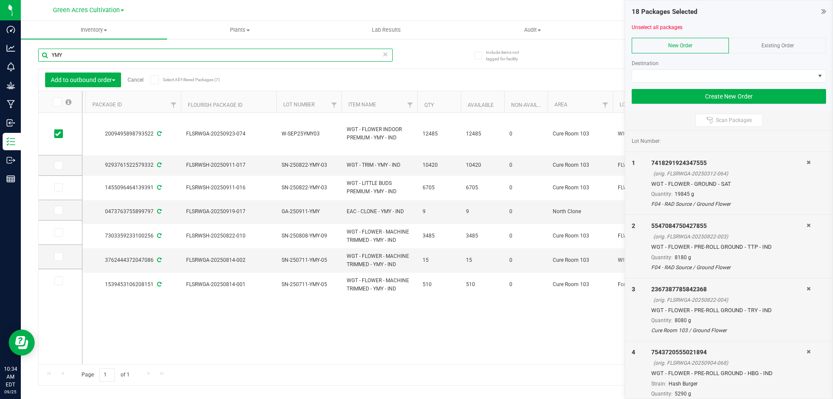
drag, startPoint x: 95, startPoint y: 56, endPoint x: 36, endPoint y: 56, distance: 59.0
click at [36, 56] on div "Include items not tagged for facility YMY Add to outbound order Cancel Select A…" at bounding box center [427, 170] width 812 height 265
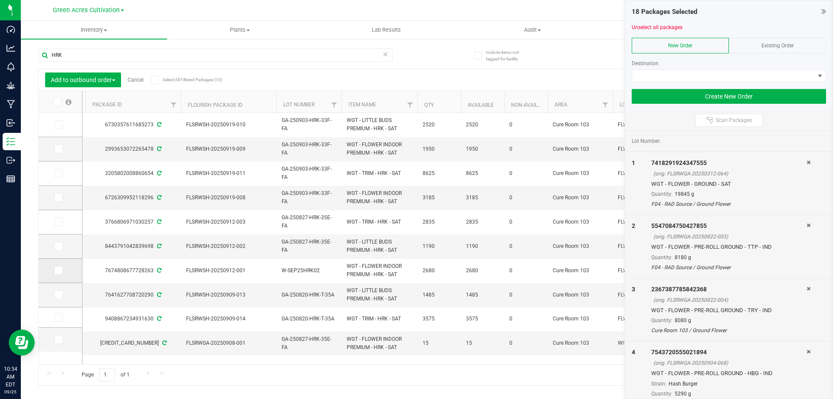
click at [57, 270] on icon at bounding box center [58, 270] width 6 height 0
click at [0, 0] on input "checkbox" at bounding box center [0, 0] width 0 height 0
drag, startPoint x: 58, startPoint y: 55, endPoint x: 36, endPoint y: 59, distance: 22.4
click at [36, 59] on div "Include items not tagged for facility HRK Add to outbound order Cancel Select A…" at bounding box center [427, 170] width 812 height 265
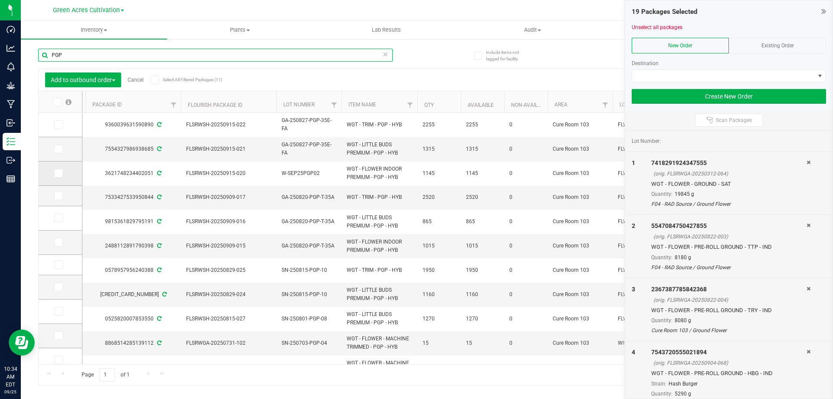
type input "PGP"
click at [59, 173] on icon at bounding box center [58, 173] width 6 height 0
click at [0, 0] on input "checkbox" at bounding box center [0, 0] width 0 height 0
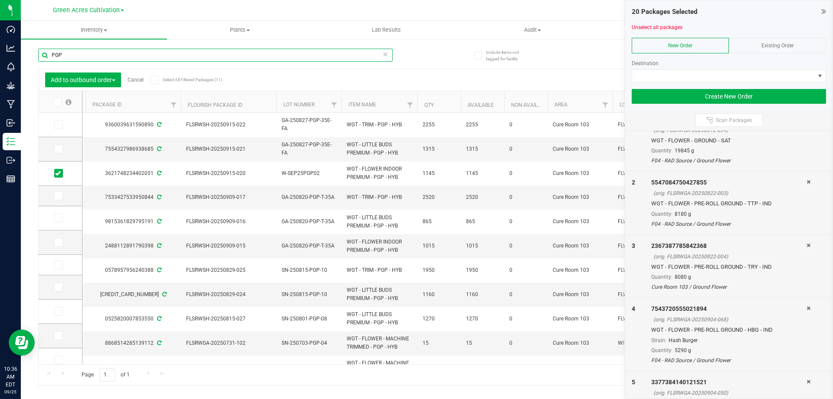
drag, startPoint x: 73, startPoint y: 58, endPoint x: 48, endPoint y: 57, distance: 24.8
click at [48, 57] on input "PGP" at bounding box center [215, 55] width 355 height 13
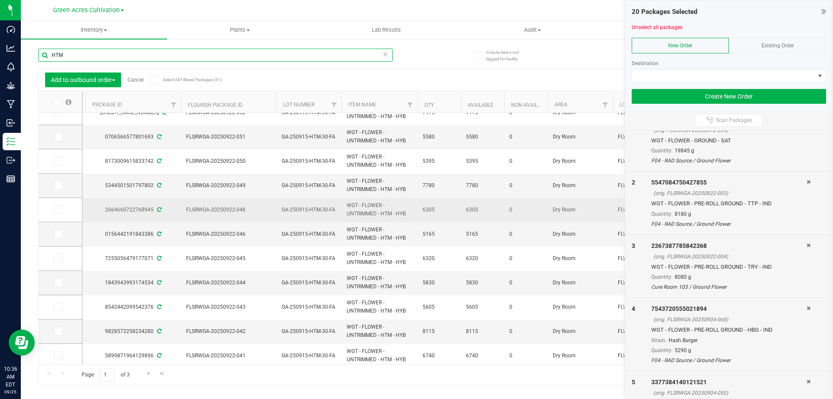
scroll to position [234, 0]
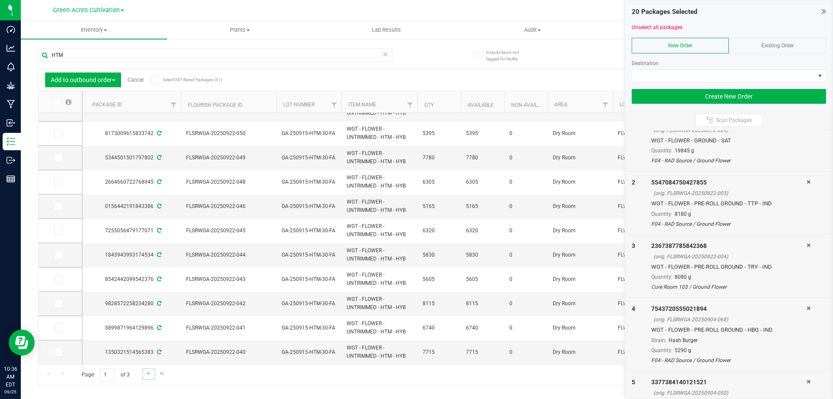
click at [150, 378] on link "Go to the next page" at bounding box center [148, 374] width 13 height 12
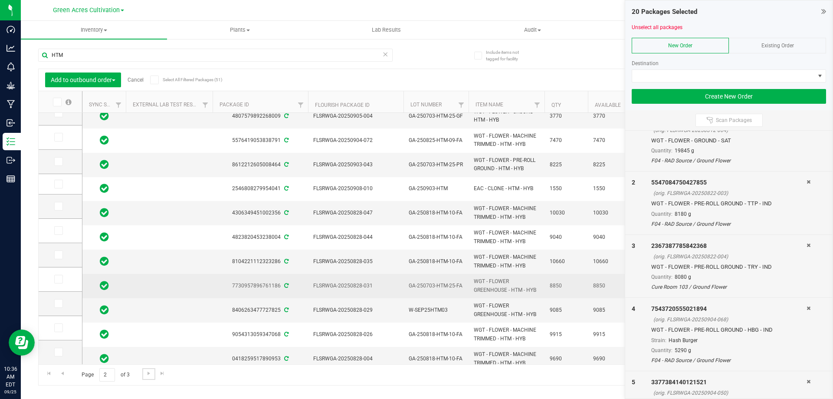
scroll to position [229, 0]
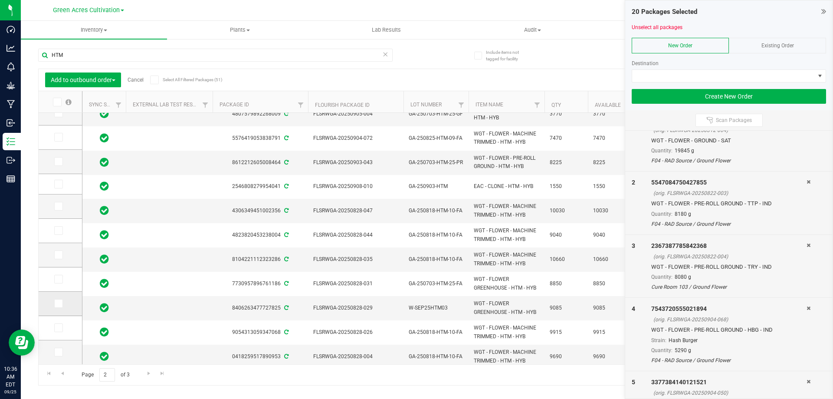
click at [59, 303] on icon at bounding box center [58, 303] width 6 height 0
click at [0, 0] on input "checkbox" at bounding box center [0, 0] width 0 height 0
click at [147, 376] on span "Go to the next page" at bounding box center [148, 373] width 7 height 7
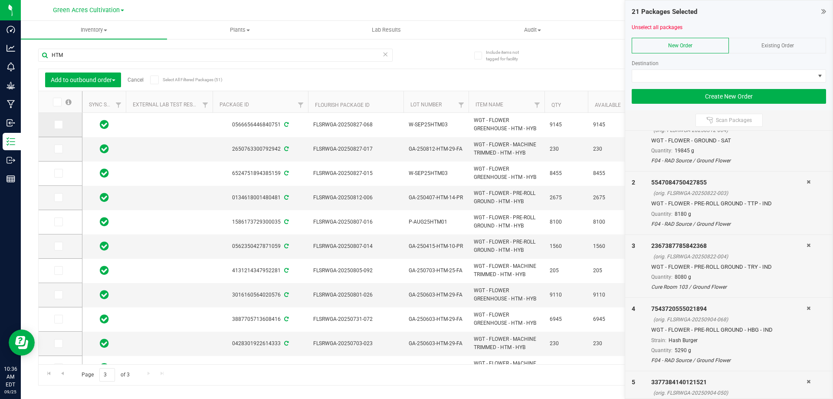
click at [61, 124] on span at bounding box center [58, 124] width 9 height 9
click at [0, 0] on input "checkbox" at bounding box center [0, 0] width 0 height 0
click at [59, 173] on icon at bounding box center [58, 173] width 6 height 0
click at [0, 0] on input "checkbox" at bounding box center [0, 0] width 0 height 0
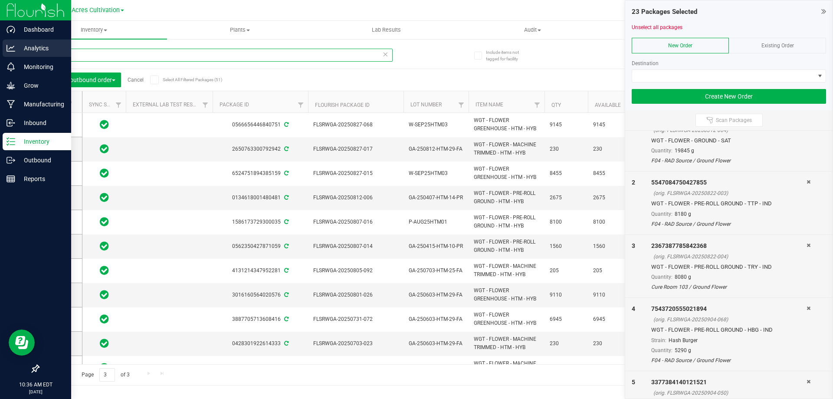
drag, startPoint x: 83, startPoint y: 50, endPoint x: 15, endPoint y: 58, distance: 69.0
click at [15, 58] on div "Dashboard Analytics Monitoring Grow Manufacturing Inbound Inventory Outbound Re…" at bounding box center [416, 199] width 833 height 399
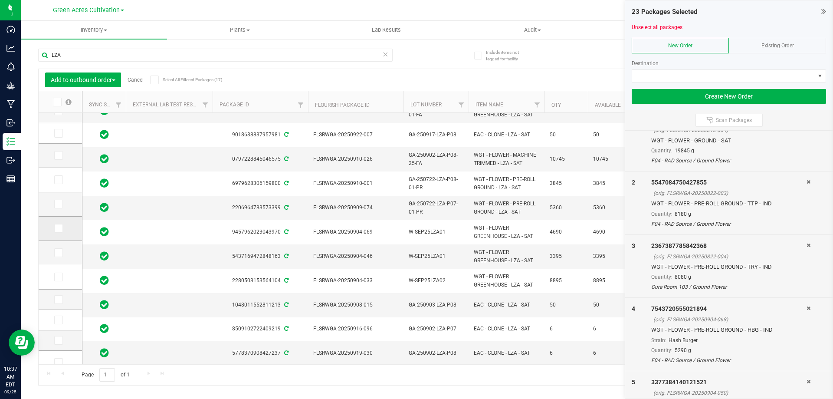
click at [62, 228] on span at bounding box center [58, 228] width 9 height 9
click at [0, 0] on input "checkbox" at bounding box center [0, 0] width 0 height 0
click at [60, 253] on icon at bounding box center [58, 253] width 6 height 0
click at [0, 0] on input "checkbox" at bounding box center [0, 0] width 0 height 0
click at [59, 277] on icon at bounding box center [58, 277] width 6 height 0
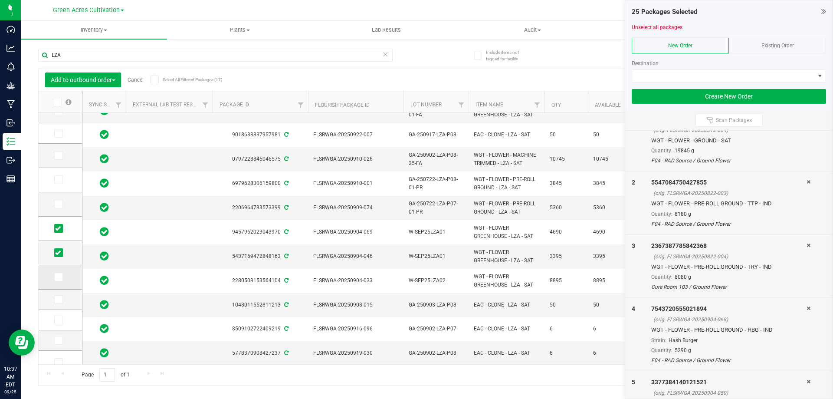
click at [0, 0] on input "checkbox" at bounding box center [0, 0] width 0 height 0
drag, startPoint x: 73, startPoint y: 58, endPoint x: 37, endPoint y: 59, distance: 36.0
click at [37, 59] on div "Include items not tagged for facility [GEOGRAPHIC_DATA] Add to outbound order C…" at bounding box center [427, 170] width 812 height 265
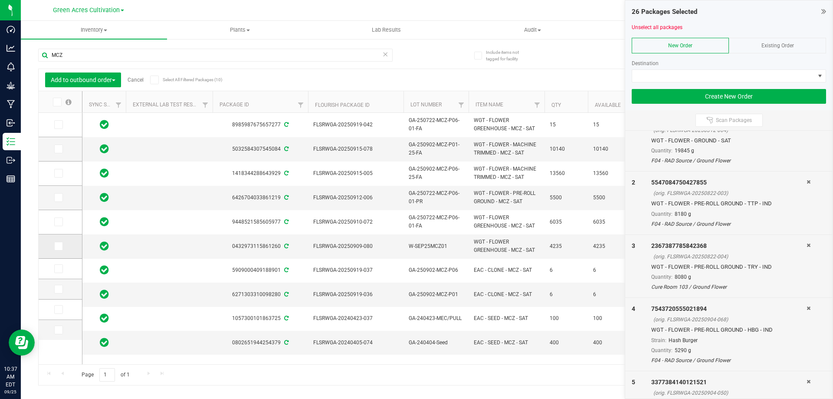
click at [59, 246] on icon at bounding box center [58, 246] width 6 height 0
click at [0, 0] on input "checkbox" at bounding box center [0, 0] width 0 height 0
drag, startPoint x: 74, startPoint y: 54, endPoint x: 30, endPoint y: 55, distance: 44.7
click at [29, 56] on div "Include items not tagged for facility MCZ Add to outbound order Cancel Select A…" at bounding box center [427, 170] width 812 height 265
click at [59, 246] on span at bounding box center [58, 242] width 9 height 9
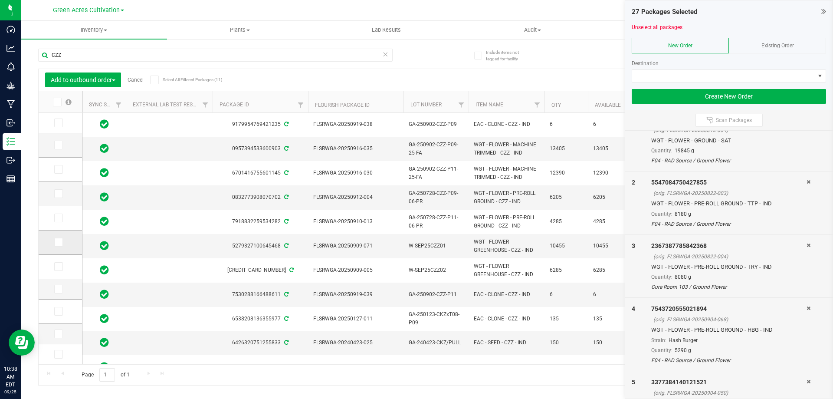
click at [0, 0] on input "checkbox" at bounding box center [0, 0] width 0 height 0
click at [60, 266] on icon at bounding box center [58, 266] width 6 height 0
click at [0, 0] on input "checkbox" at bounding box center [0, 0] width 0 height 0
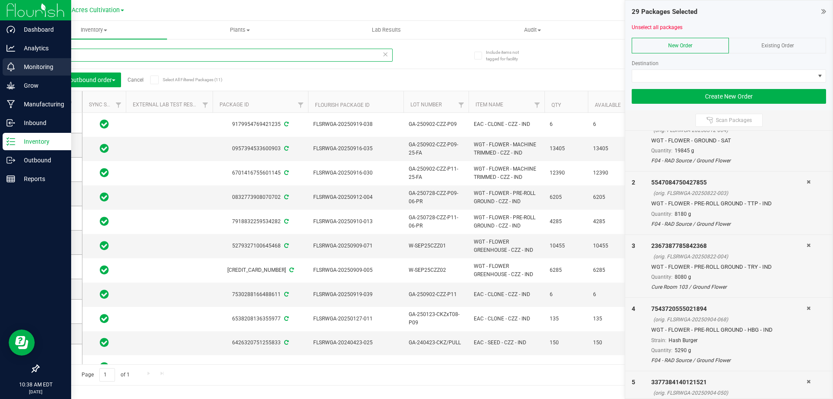
drag, startPoint x: 69, startPoint y: 52, endPoint x: 2, endPoint y: 67, distance: 68.0
click at [2, 67] on div "Dashboard Analytics Monitoring Grow Manufacturing Inbound Inventory Outbound Re…" at bounding box center [416, 199] width 833 height 399
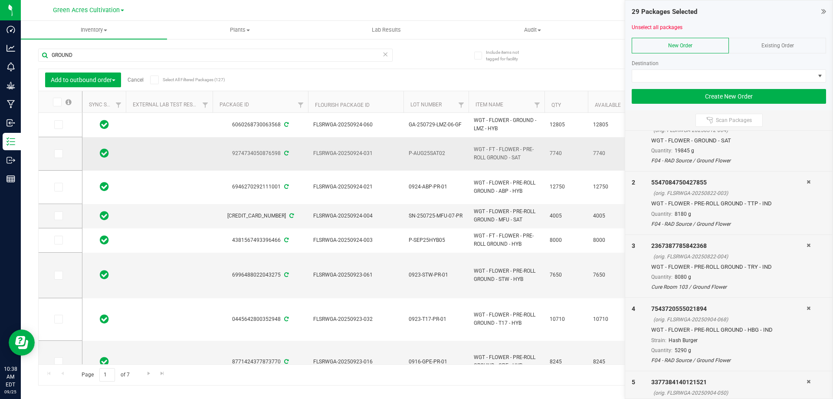
drag, startPoint x: 509, startPoint y: 156, endPoint x: 470, endPoint y: 142, distance: 41.0
click at [470, 142] on td "WGT - FT - FLOWER - PRE-ROLL GROUND - SAT" at bounding box center [507, 153] width 76 height 33
copy span "WGT - FT - FLOWER - PRE-ROLL GROUND"
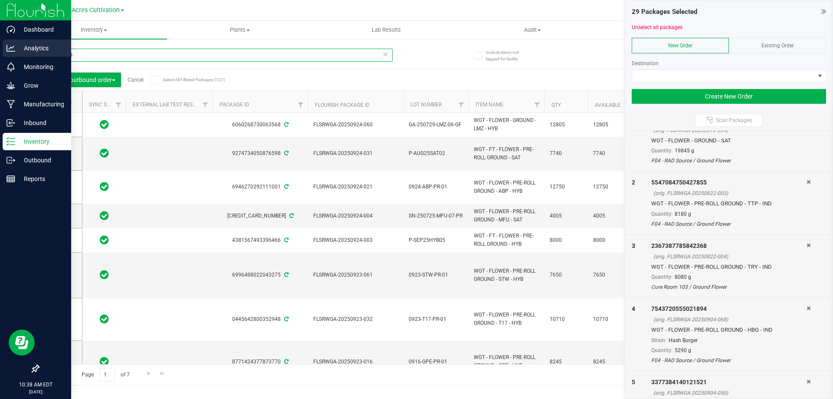
drag, startPoint x: 107, startPoint y: 49, endPoint x: 16, endPoint y: 48, distance: 91.1
click at [16, 48] on div "Dashboard Analytics Monitoring Grow Manufacturing Inbound Inventory Outbound Re…" at bounding box center [416, 199] width 833 height 399
paste input "WGT - FT - FLOWER - PRE-ROLL"
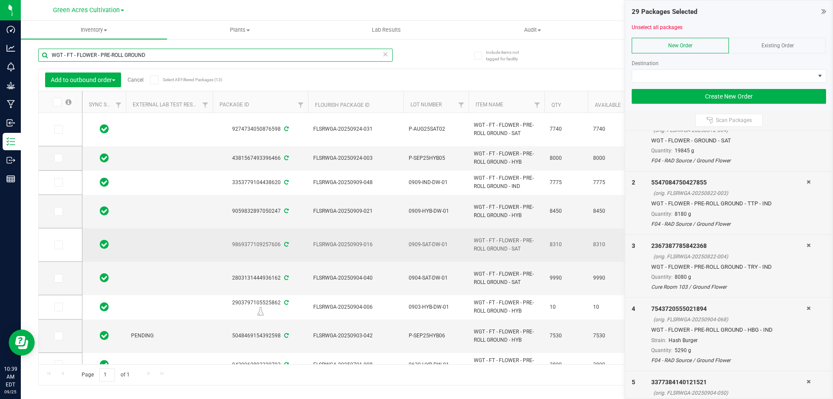
scroll to position [43, 0]
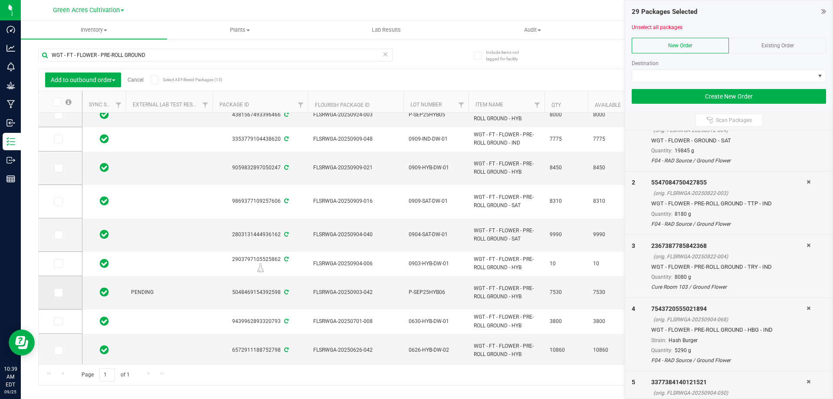
click at [57, 293] on icon at bounding box center [58, 293] width 6 height 0
click at [0, 0] on input "checkbox" at bounding box center [0, 0] width 0 height 0
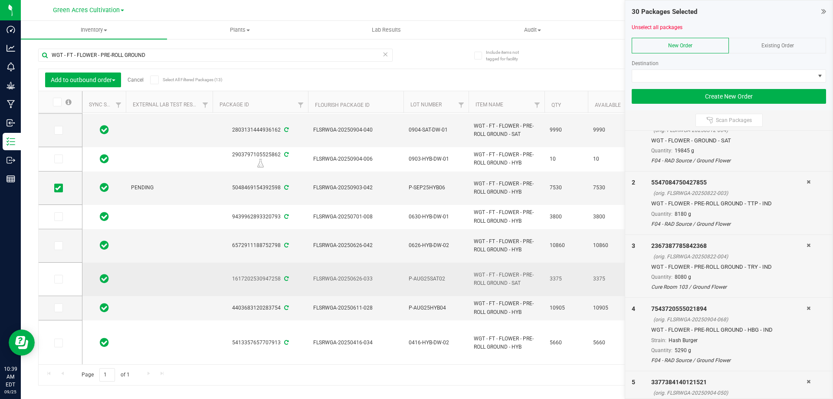
scroll to position [149, 0]
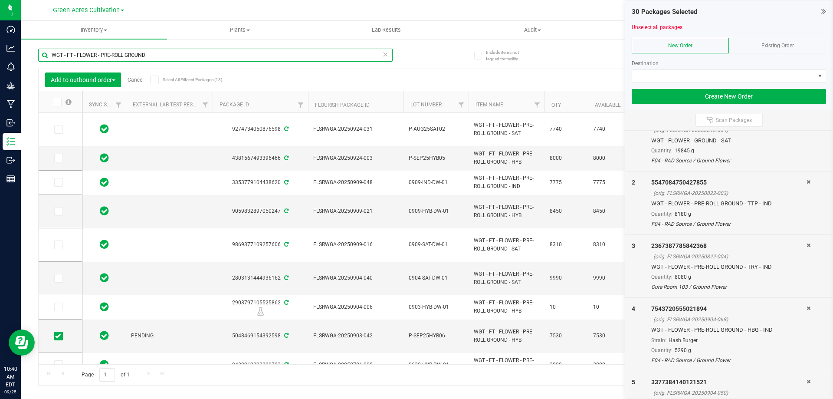
click at [150, 55] on input "WGT - FT - FLOWER - PRE-ROLL GROUND" at bounding box center [215, 55] width 355 height 13
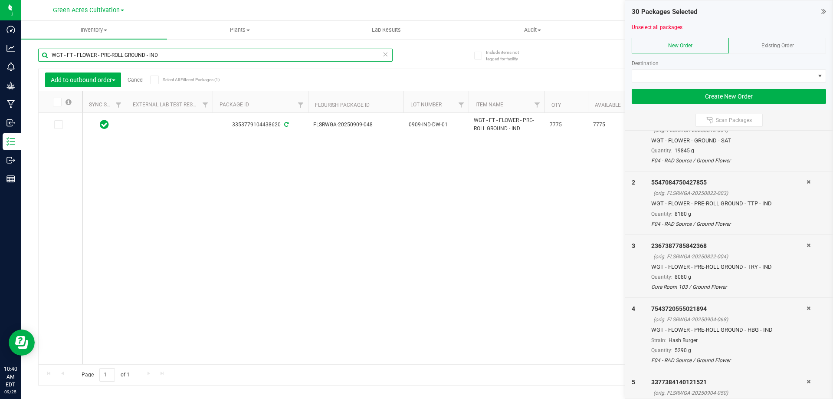
type input "WGT - FT - FLOWER - PRE-ROLL GROUND - IND"
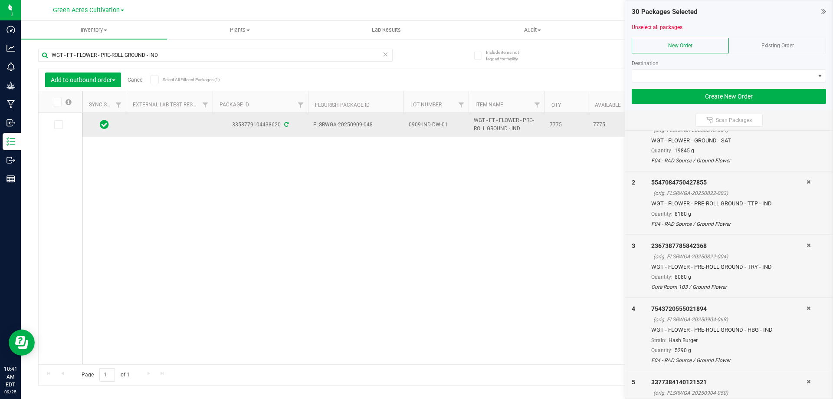
click at [421, 125] on span "0909-IND-DW-01" at bounding box center [436, 125] width 55 height 8
click at [421, 125] on input "0909-IND-DW-01" at bounding box center [434, 124] width 62 height 13
click at [414, 124] on input "GA-SEP25IND02" at bounding box center [434, 124] width 62 height 13
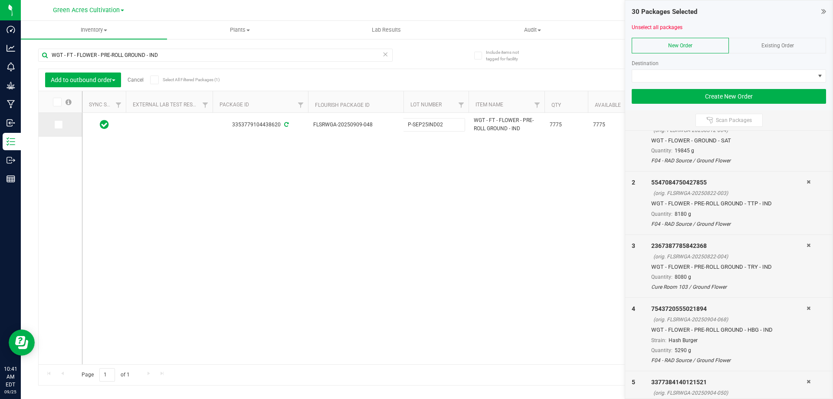
type input "P-SEP25IND02"
click at [59, 127] on div "Add to outbound order Cancel Select All Filtered Packages (1) Add to manufactur…" at bounding box center [427, 227] width 778 height 317
click at [56, 125] on icon at bounding box center [58, 125] width 6 height 0
click at [0, 0] on input "checkbox" at bounding box center [0, 0] width 0 height 0
click at [271, 204] on div "3353779104438620 FLSRWGA-20250909-048 P-SEP25IND02 WGT - FT - FLOWER - PRE-ROLL…" at bounding box center [448, 238] width 733 height 251
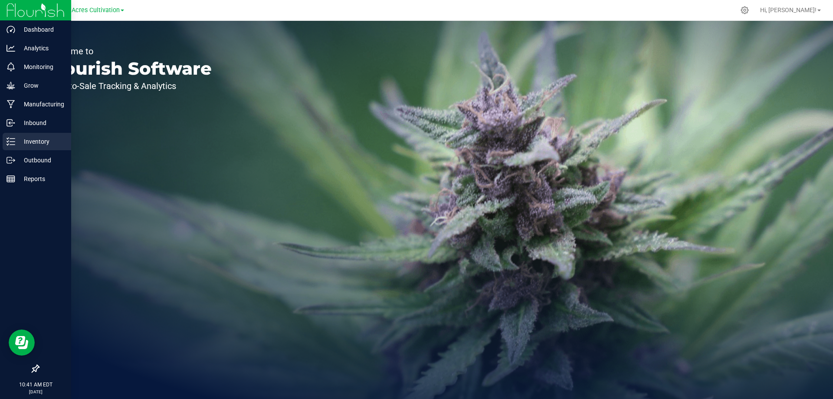
click at [29, 139] on p "Inventory" at bounding box center [41, 141] width 52 height 10
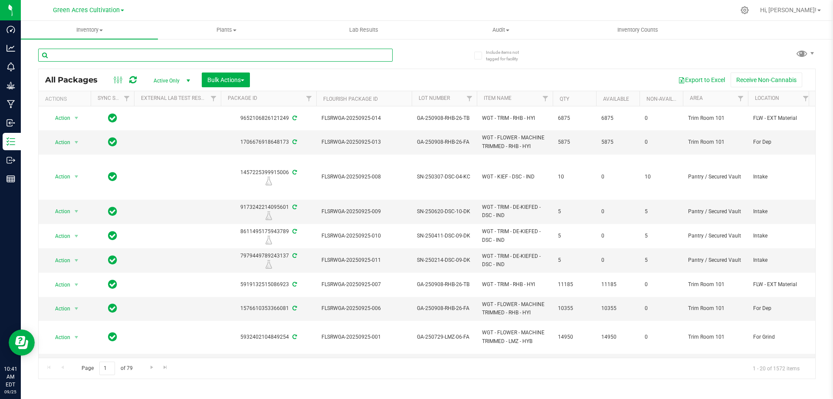
click at [78, 54] on input "text" at bounding box center [215, 55] width 355 height 13
paste input "0909-IND-DW-01"
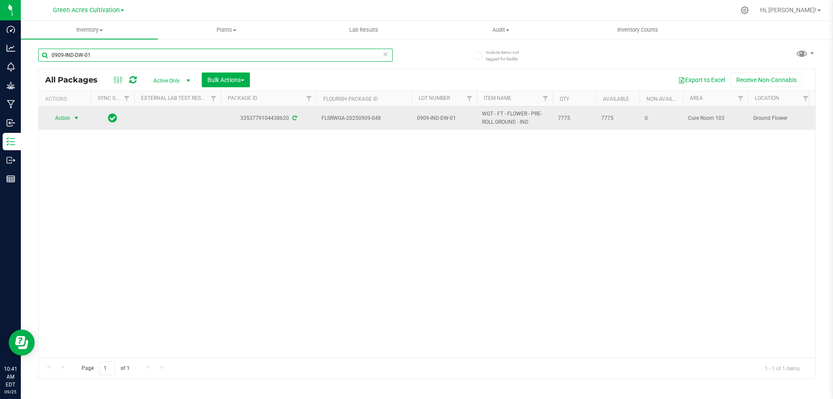
type input "0909-IND-DW-01"
click at [72, 117] on span "select" at bounding box center [76, 118] width 11 height 12
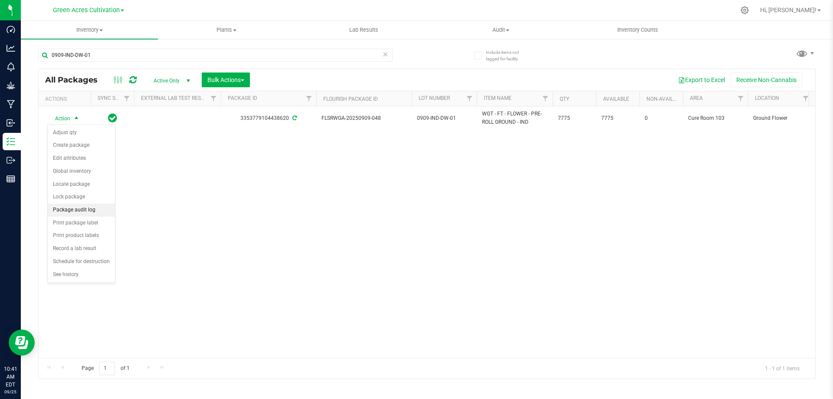
click at [87, 210] on li "Package audit log" at bounding box center [81, 210] width 67 height 13
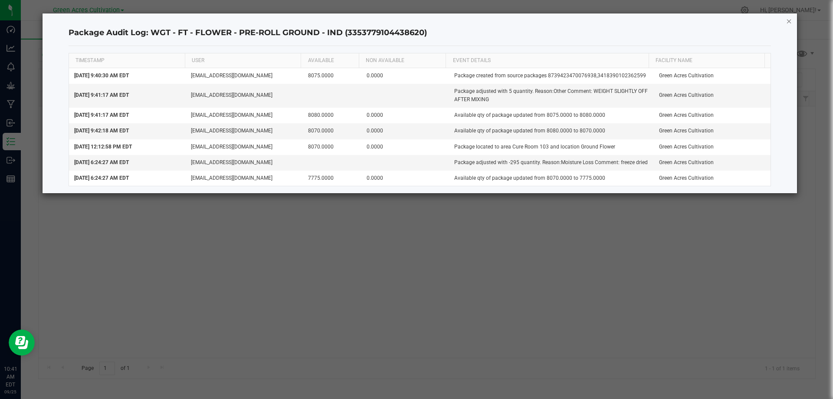
click at [787, 19] on icon "button" at bounding box center [789, 21] width 6 height 10
